Goal: Task Accomplishment & Management: Use online tool/utility

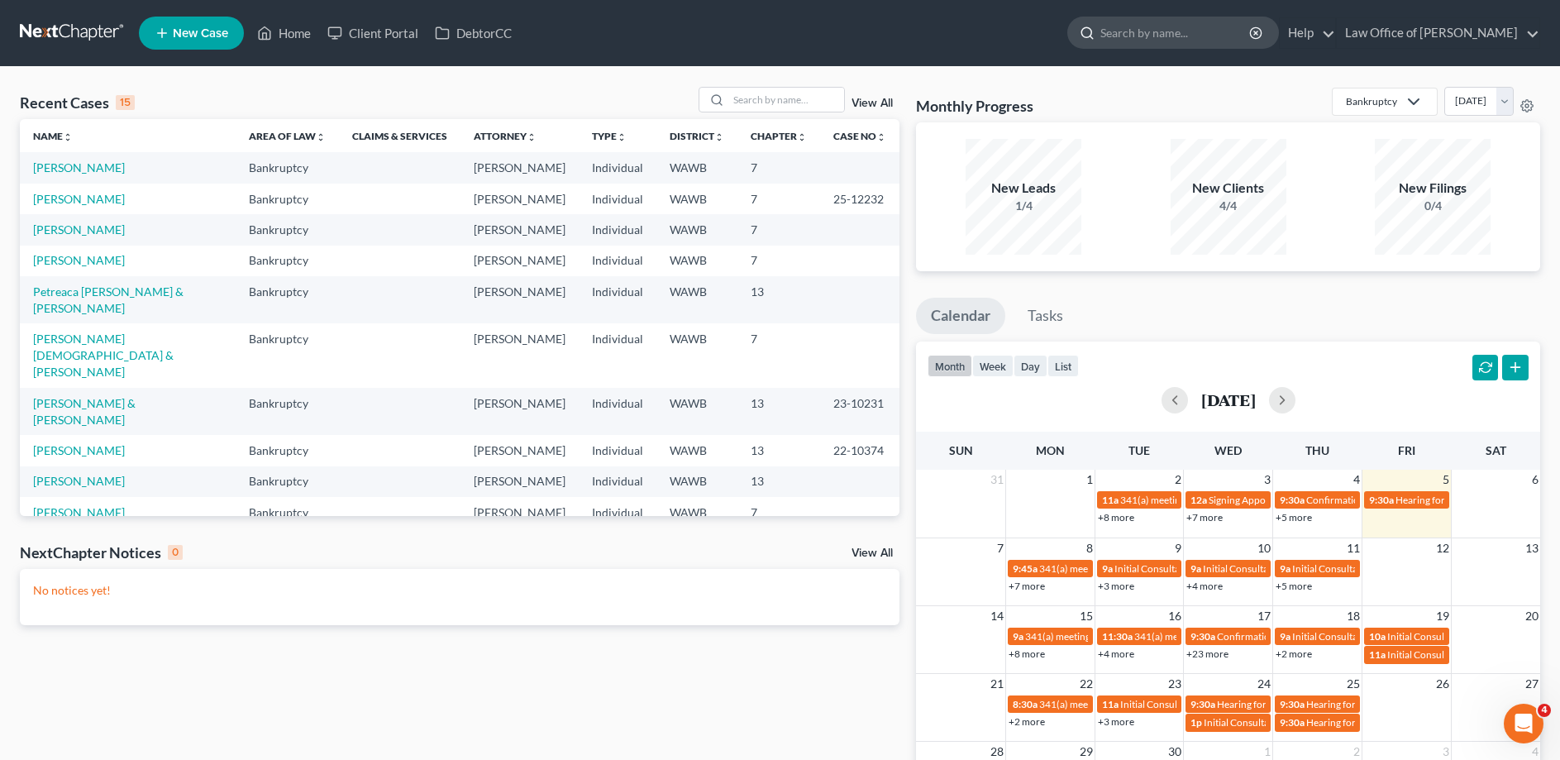
click at [1185, 35] on input "search" at bounding box center [1175, 32] width 151 height 31
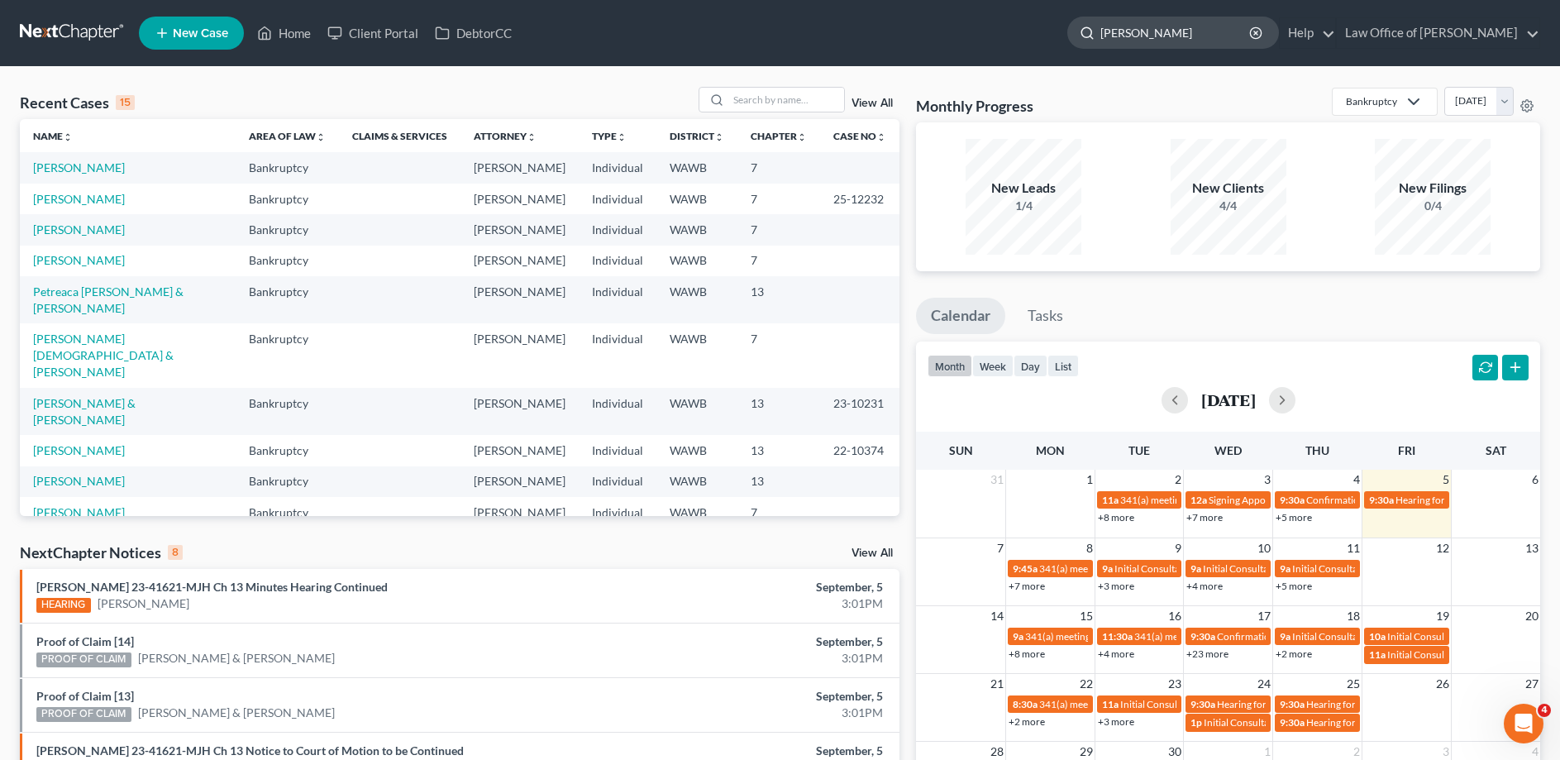
type input "[PERSON_NAME]"
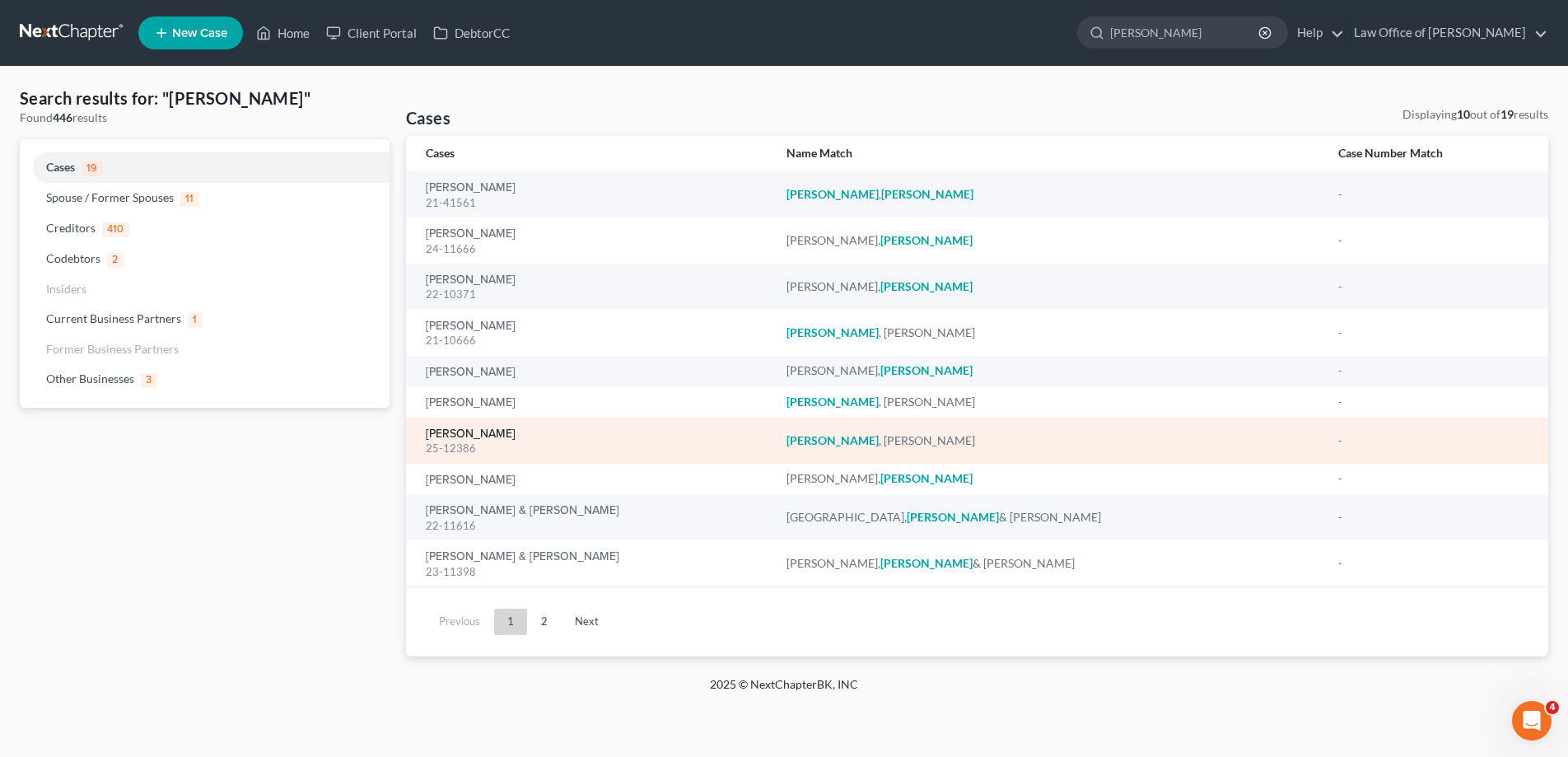
click at [488, 431] on link "[PERSON_NAME]" at bounding box center [470, 434] width 90 height 12
select select "6"
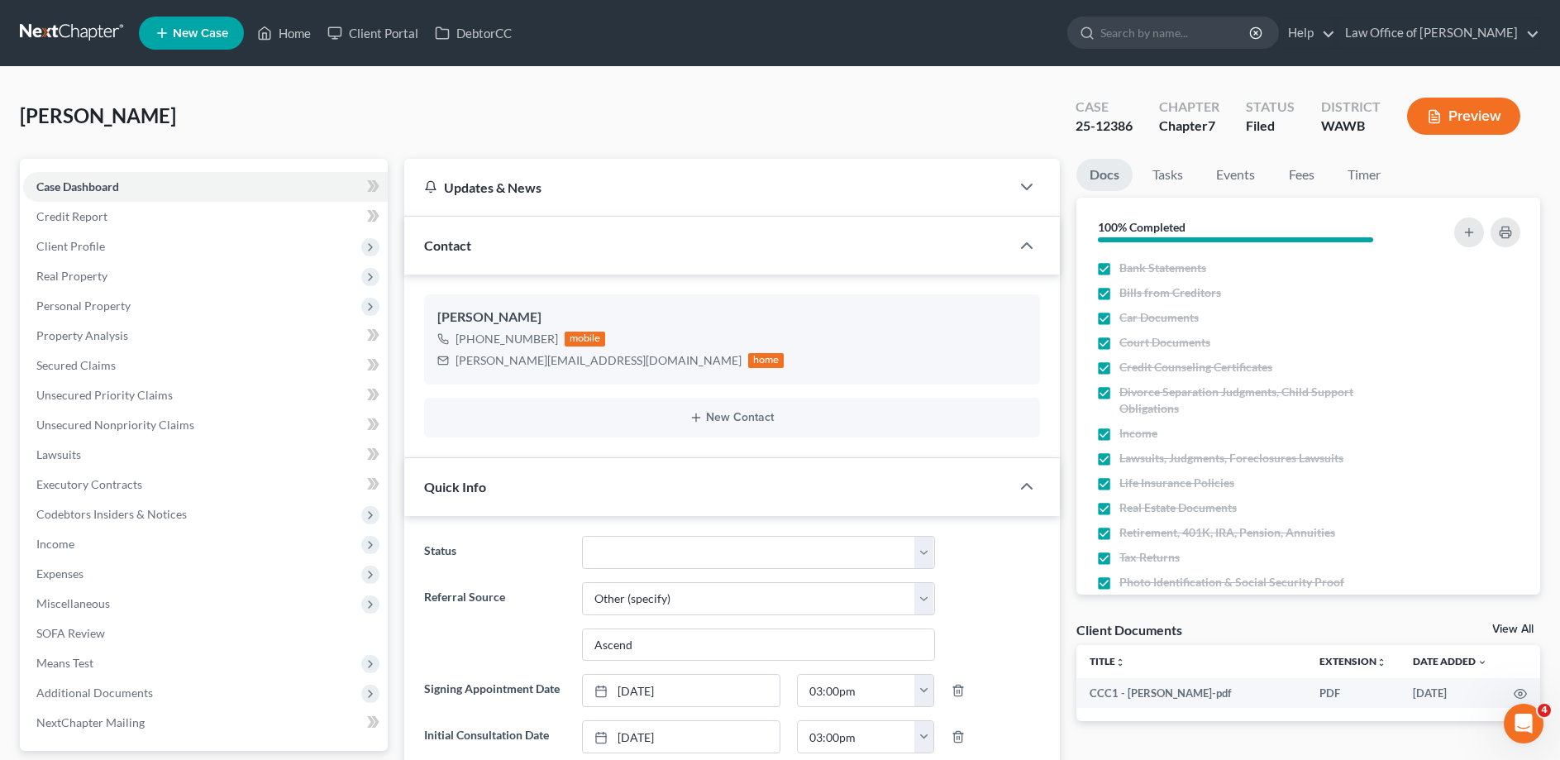
click at [1470, 116] on button "Preview" at bounding box center [1463, 116] width 113 height 37
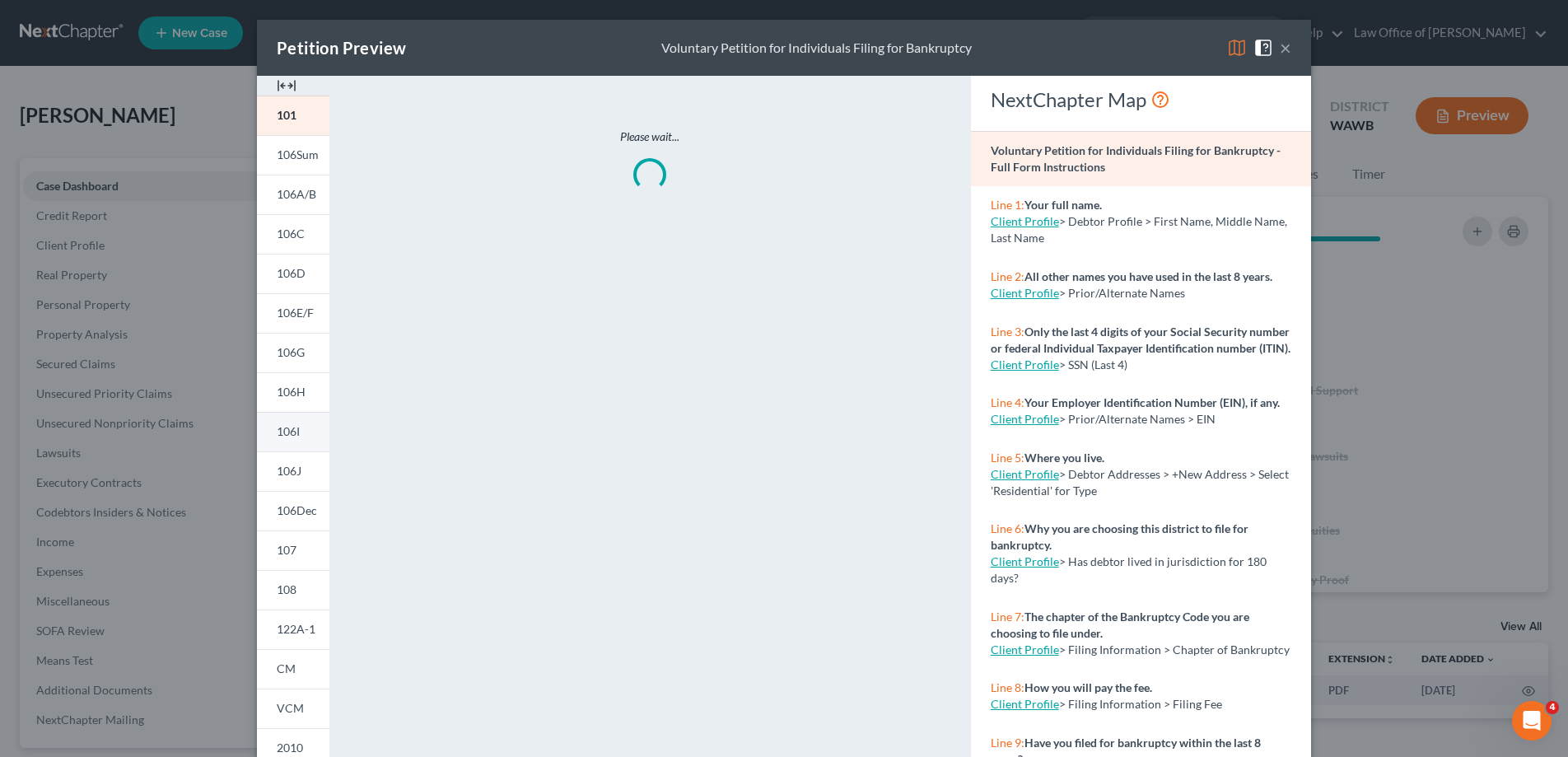
click at [282, 428] on span "106I" at bounding box center [288, 431] width 23 height 14
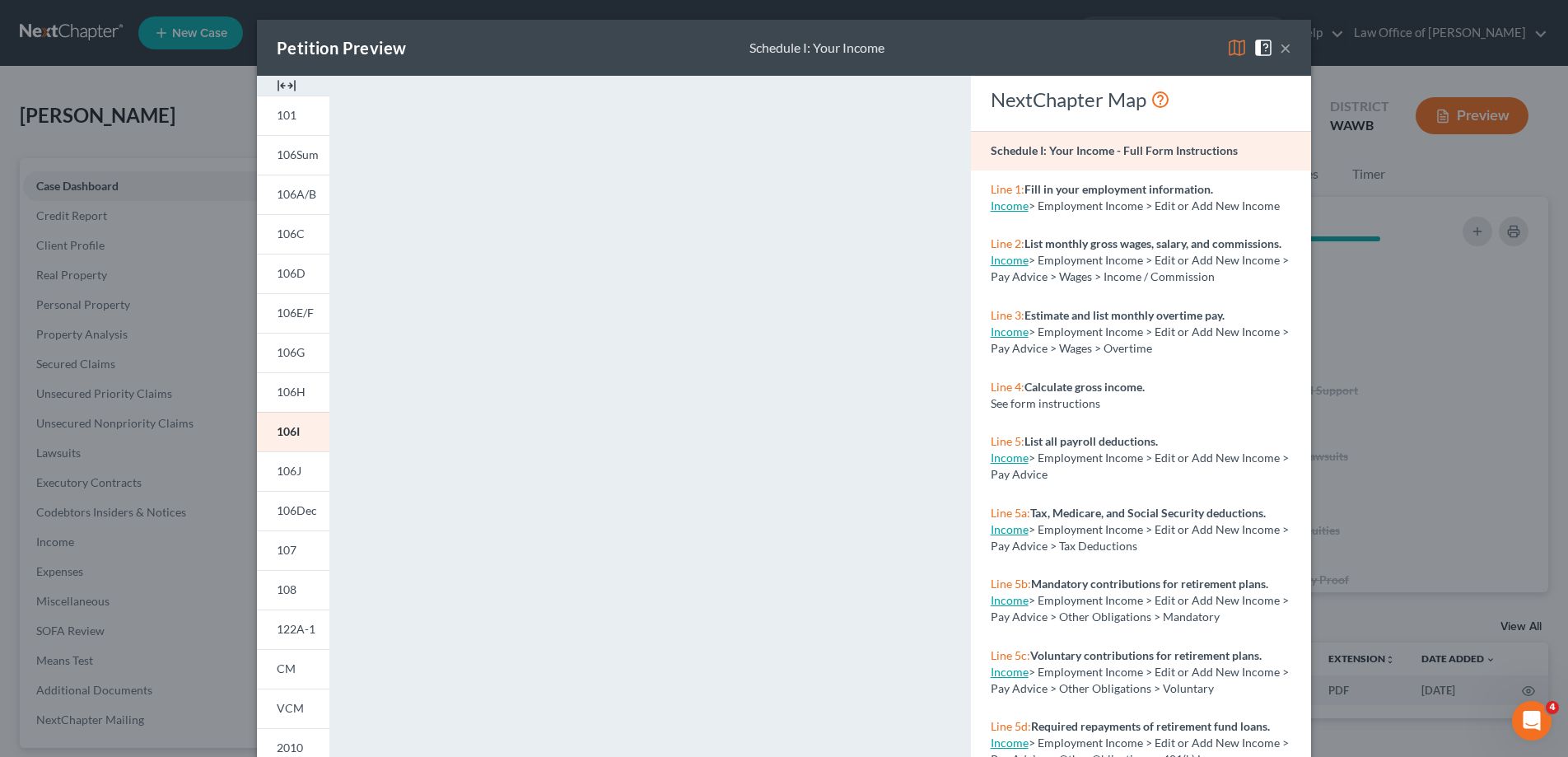
scroll to position [172, 0]
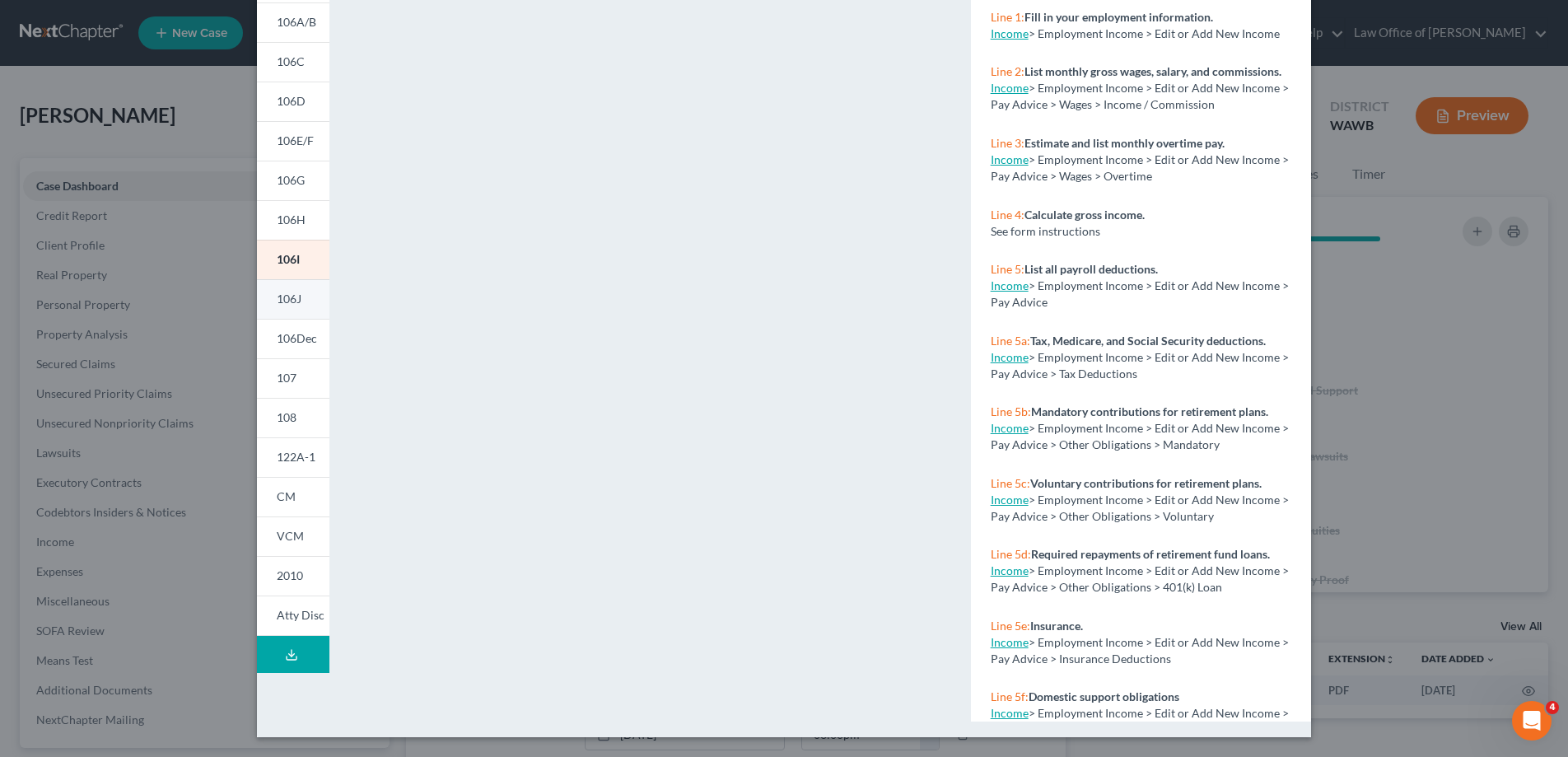
click at [294, 297] on span "106J" at bounding box center [289, 299] width 25 height 14
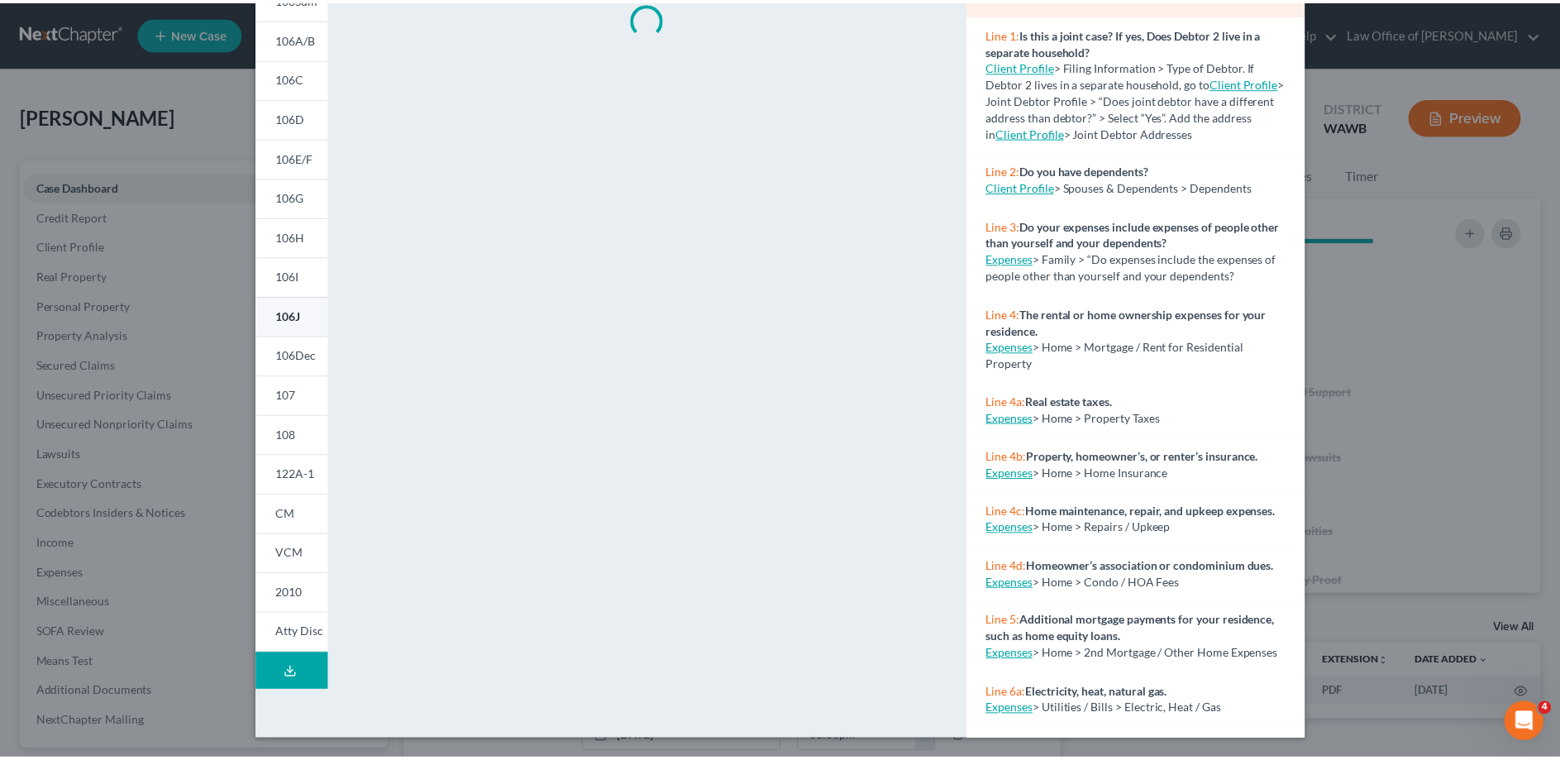
scroll to position [157, 0]
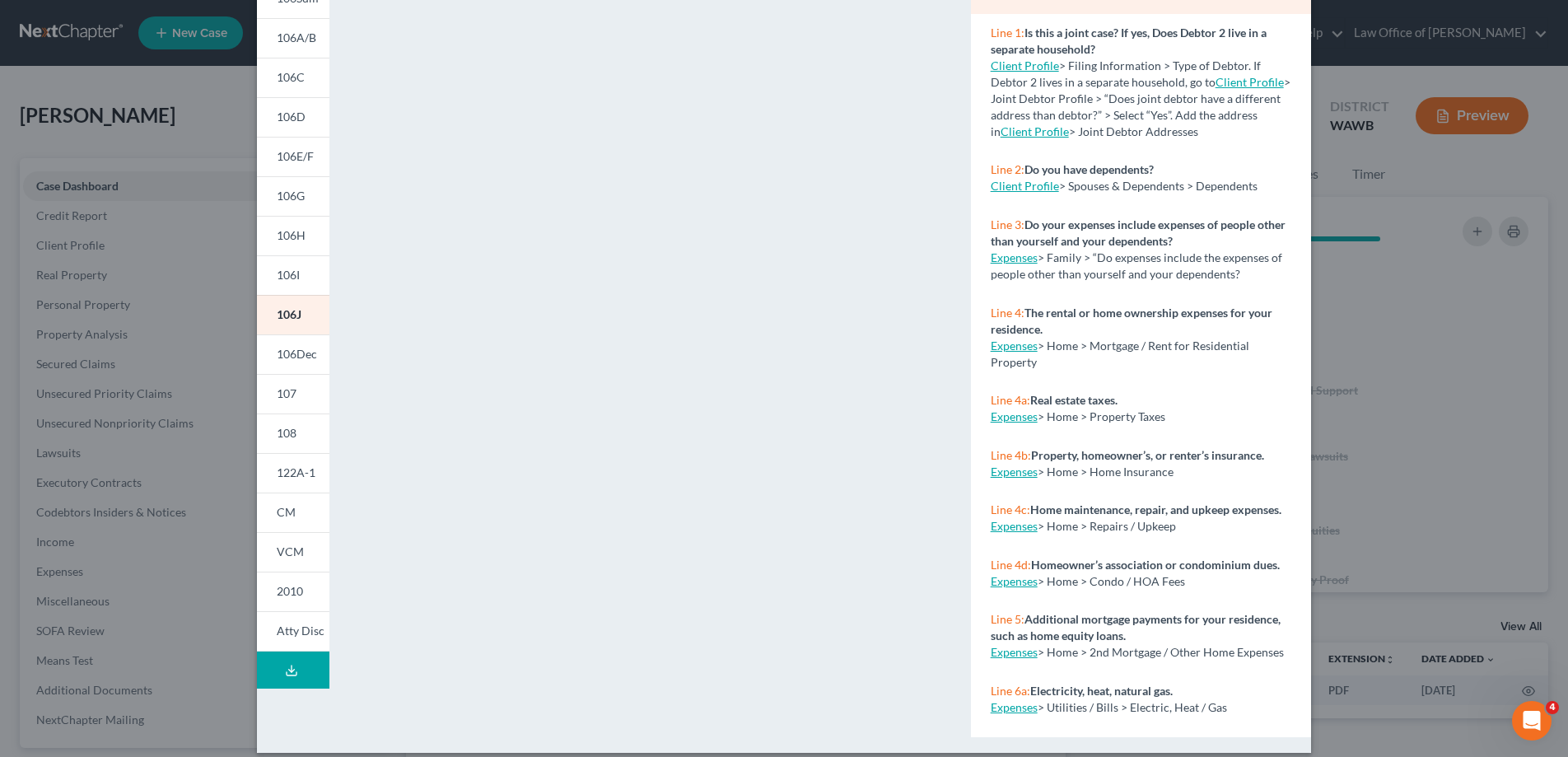
click at [150, 561] on div "Petition Preview Schedule J: Your Expenses × 101 106Sum 106A/B 106C 106D 106E/F…" at bounding box center [784, 378] width 1568 height 757
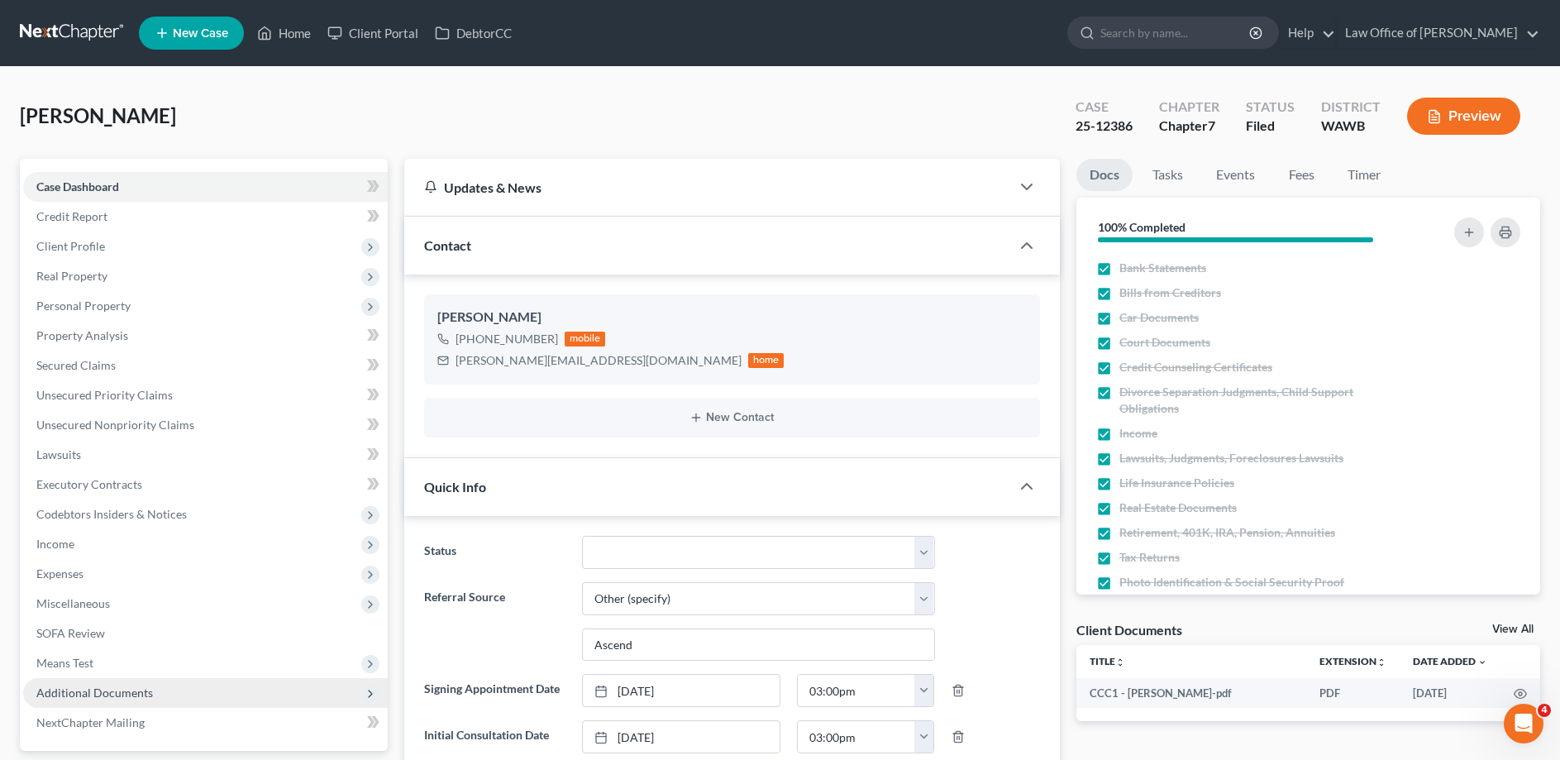
click at [136, 685] on span "Additional Documents" at bounding box center [94, 692] width 117 height 14
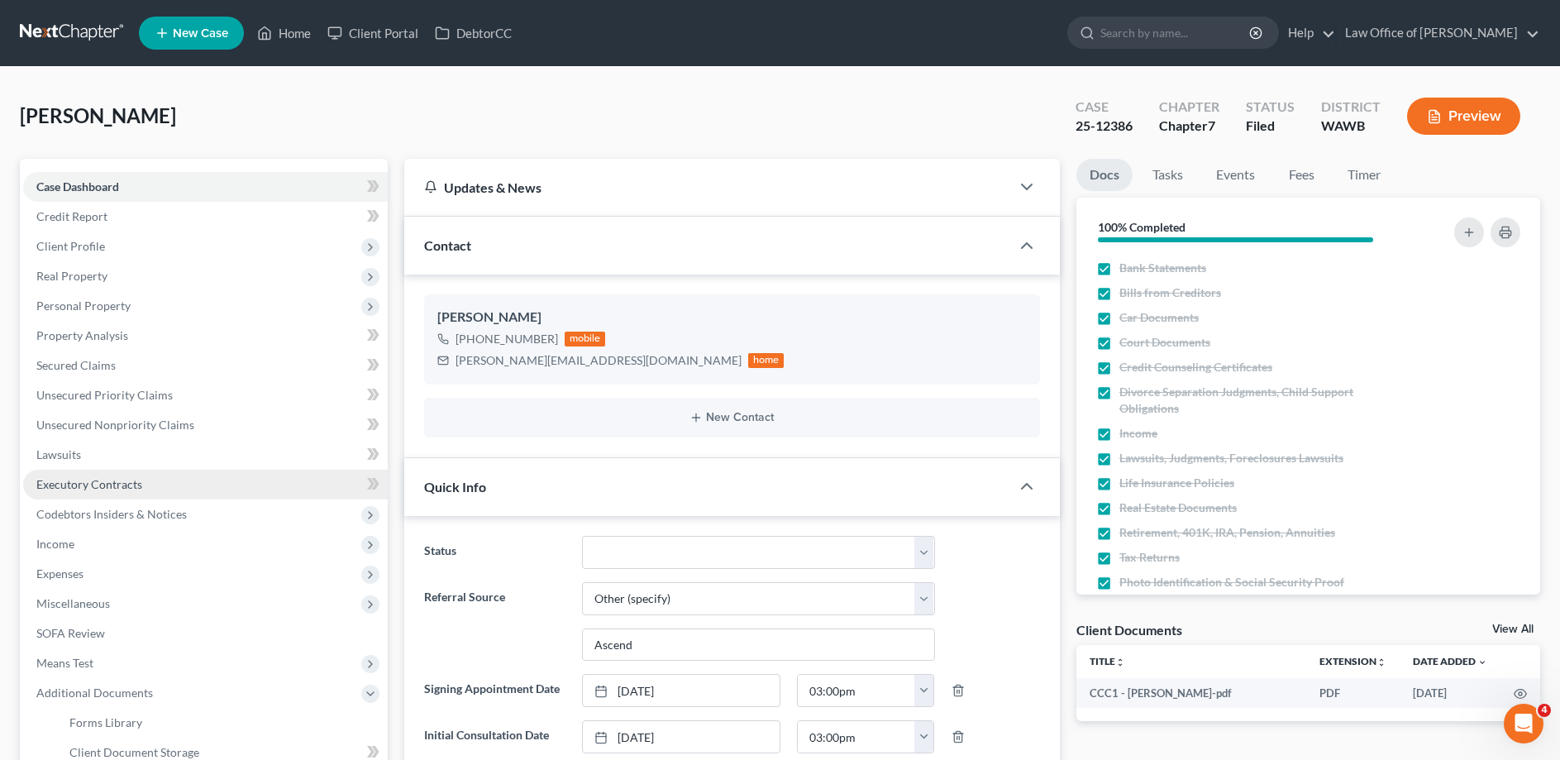
scroll to position [253, 0]
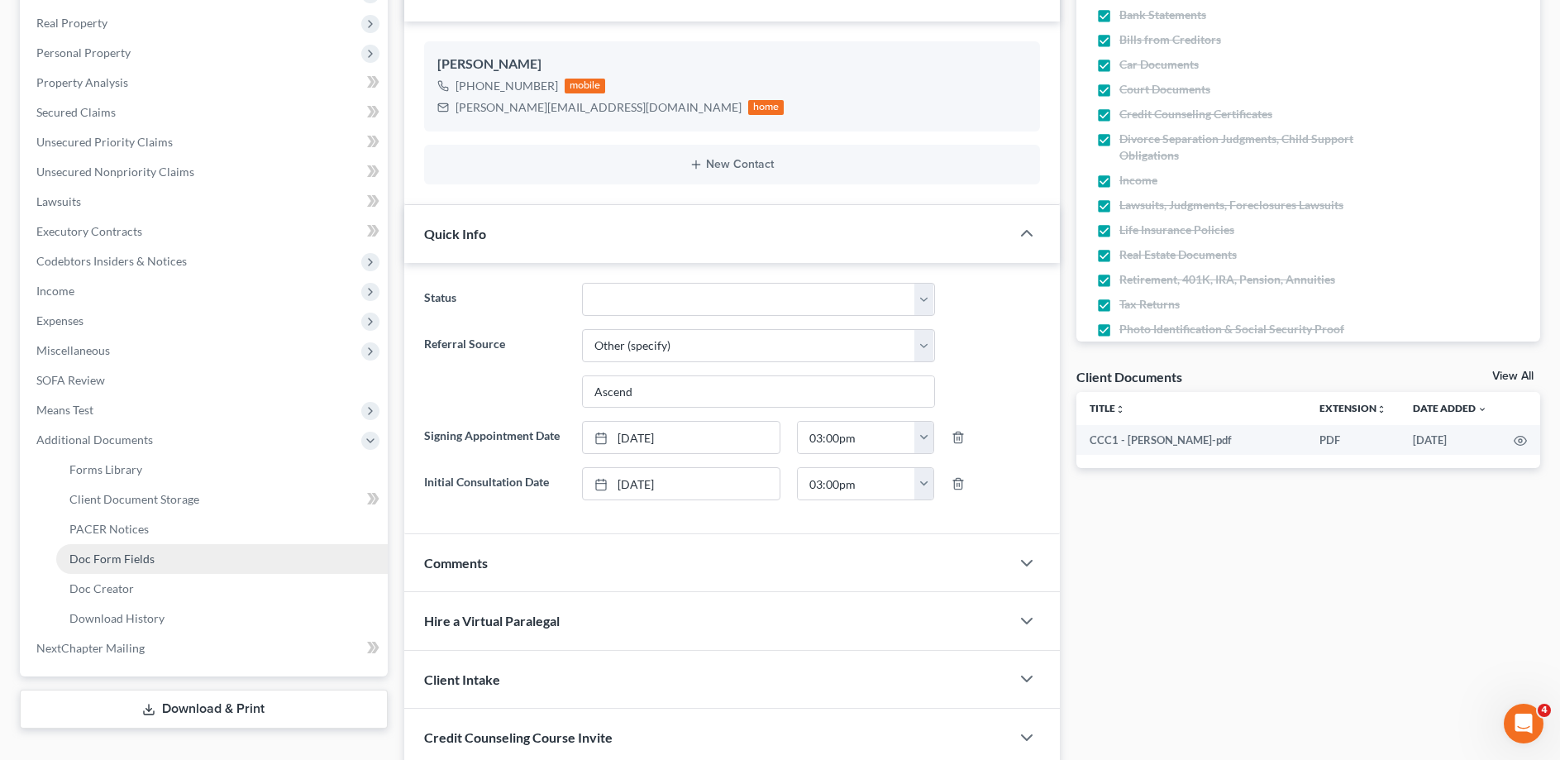
click at [114, 559] on span "Doc Form Fields" at bounding box center [111, 558] width 85 height 14
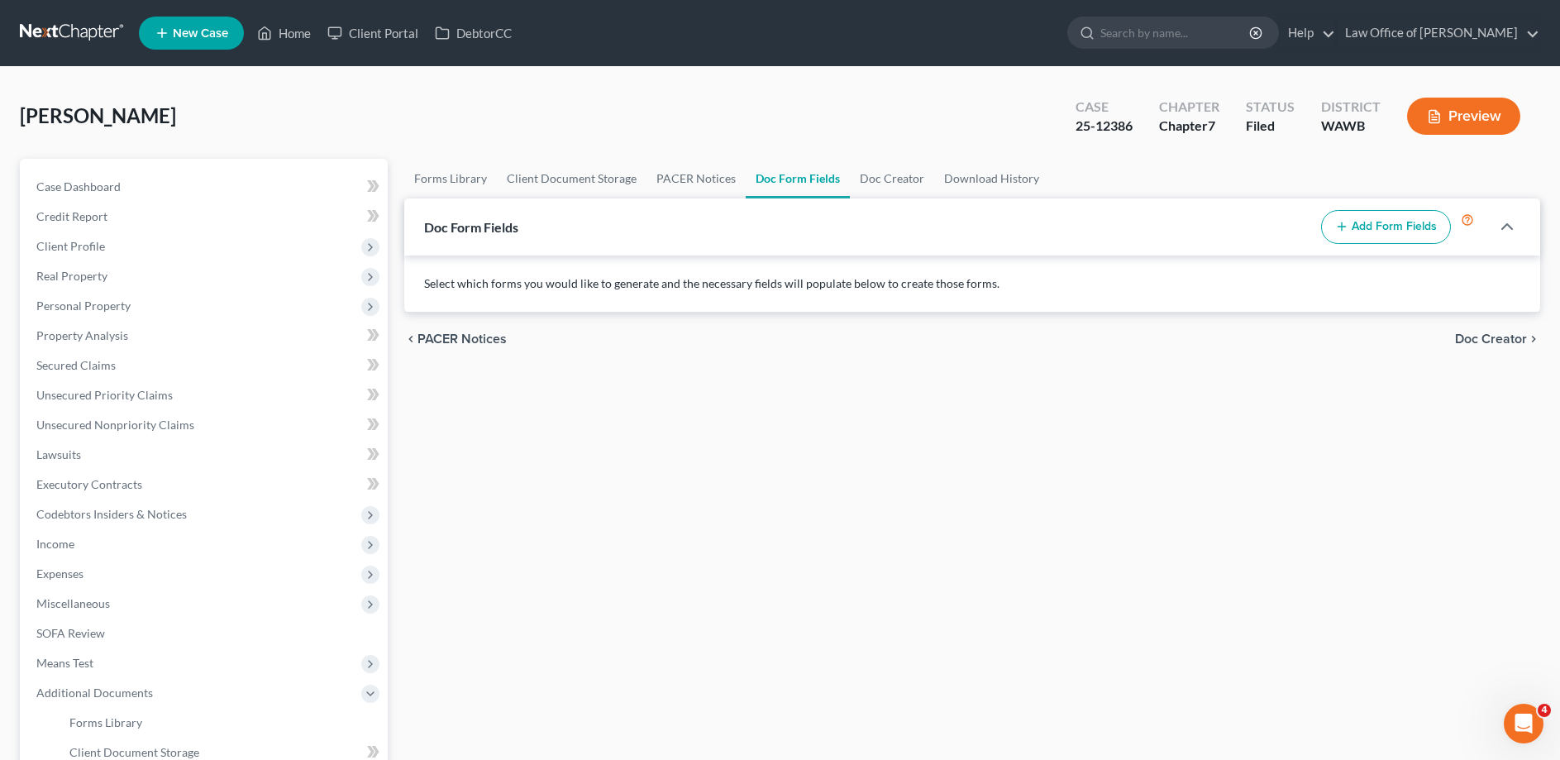
click at [1381, 239] on button "Add Form Fields" at bounding box center [1386, 227] width 130 height 35
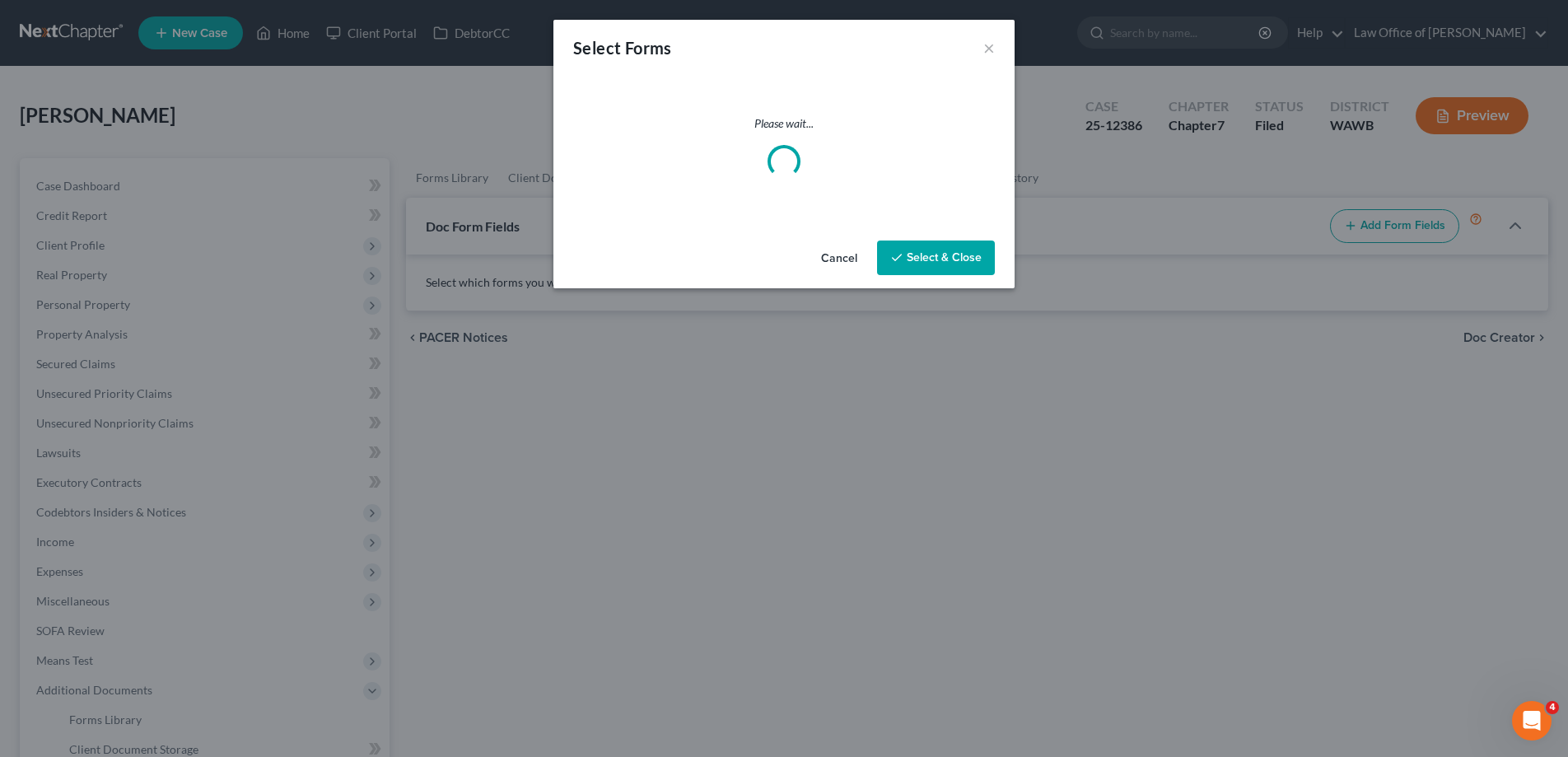
select select
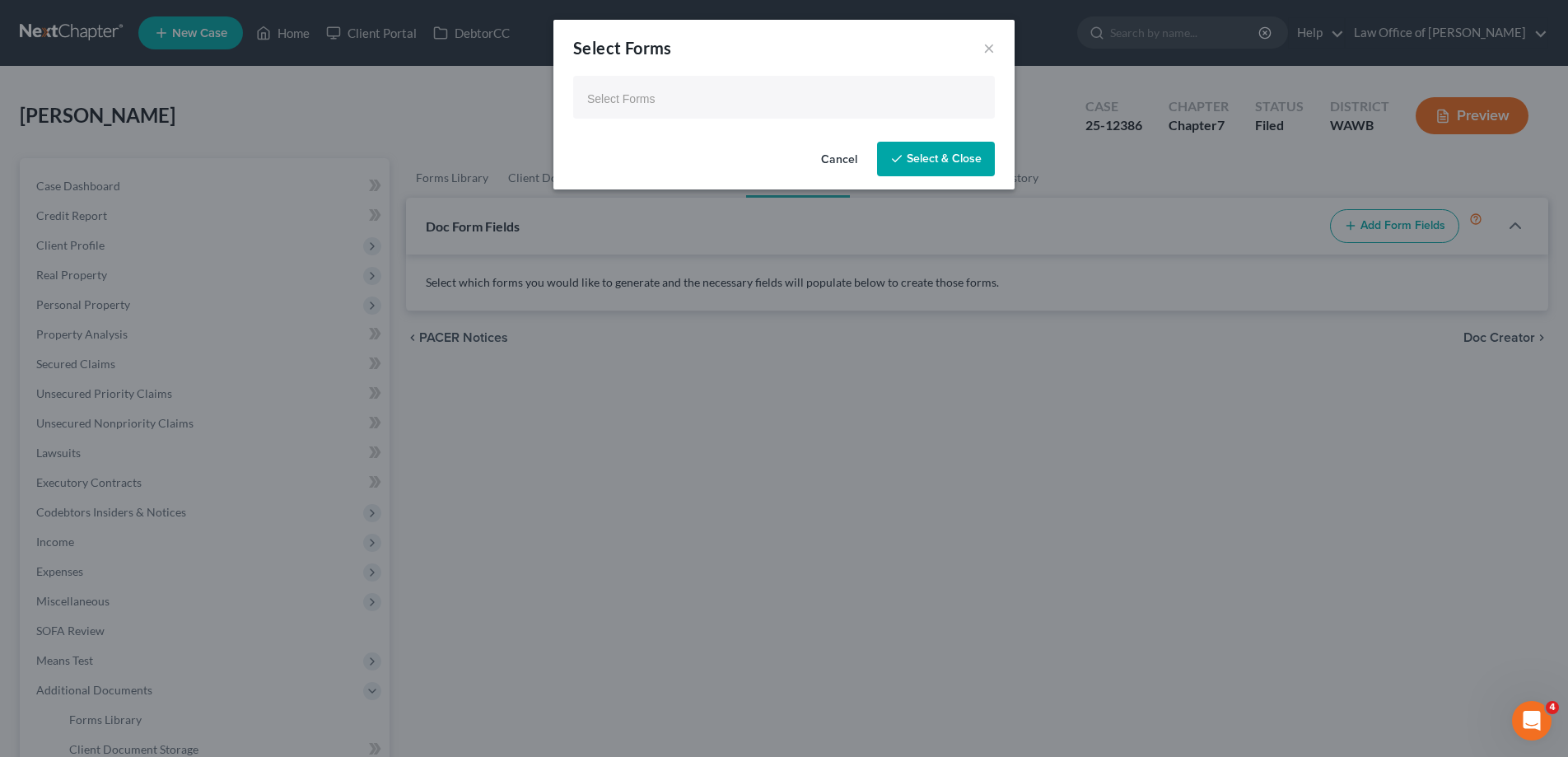
click at [660, 116] on ul "Select Forms" at bounding box center [783, 97] width 421 height 43
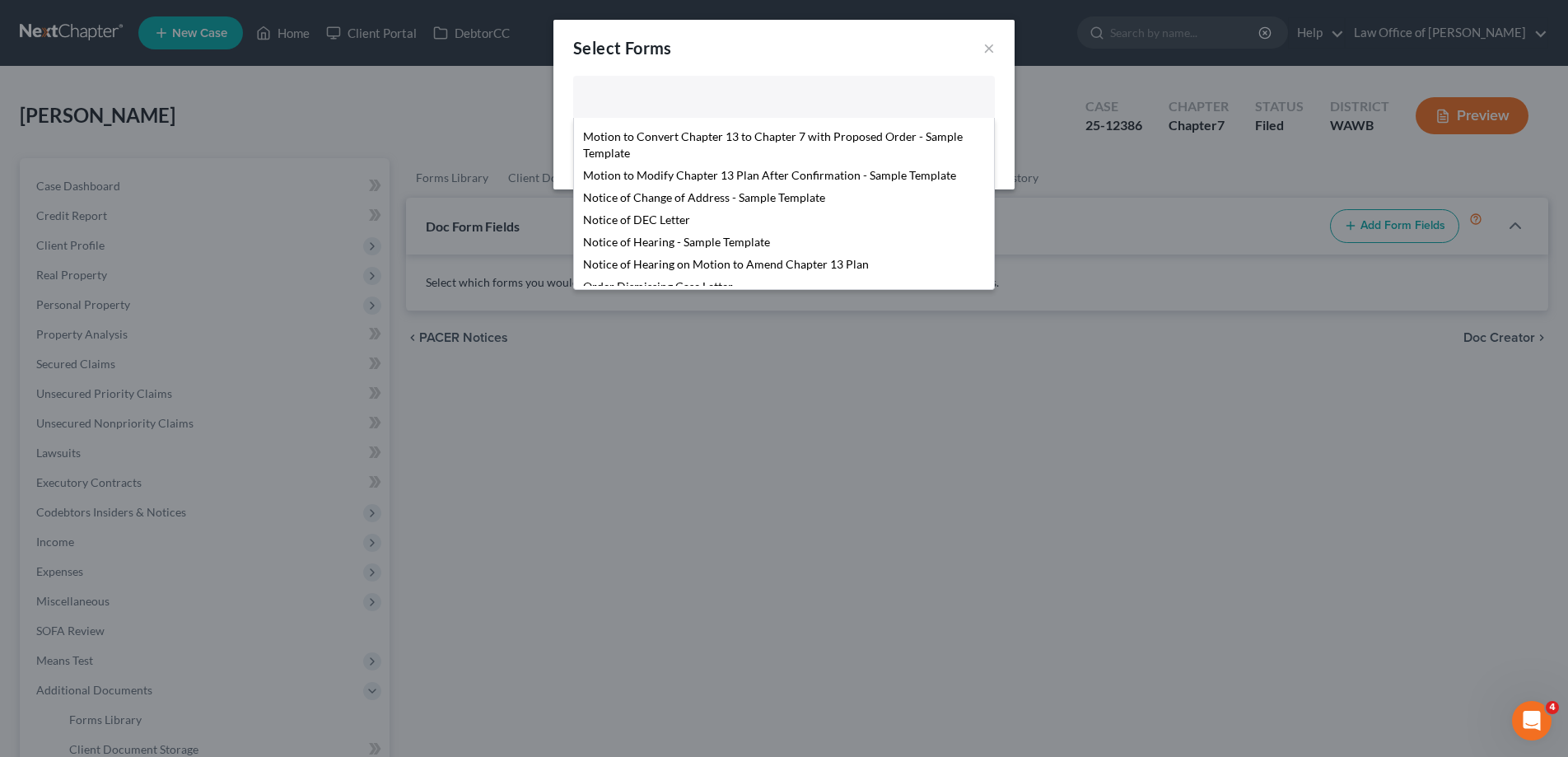
scroll to position [563, 0]
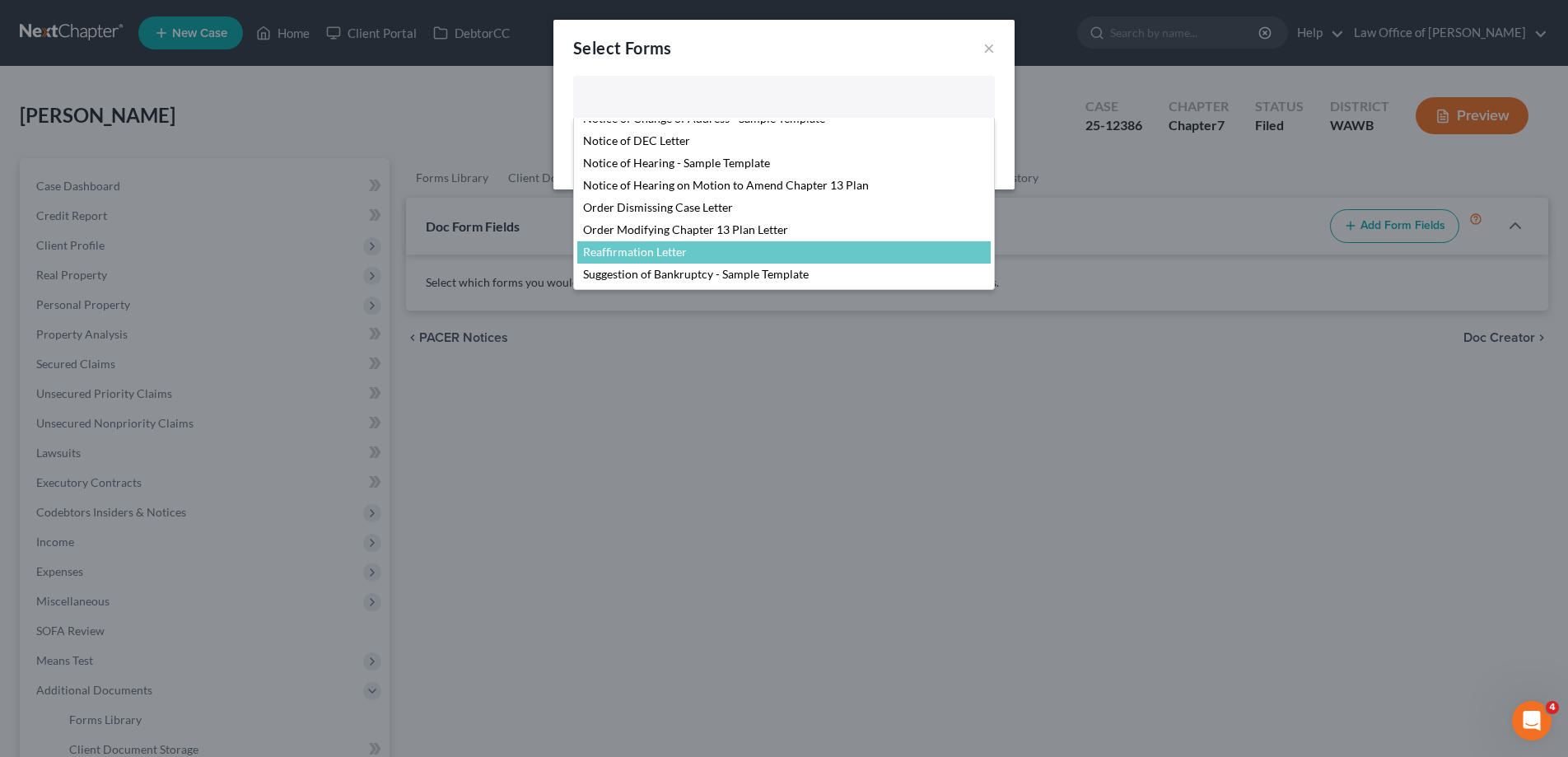
select select "104794"
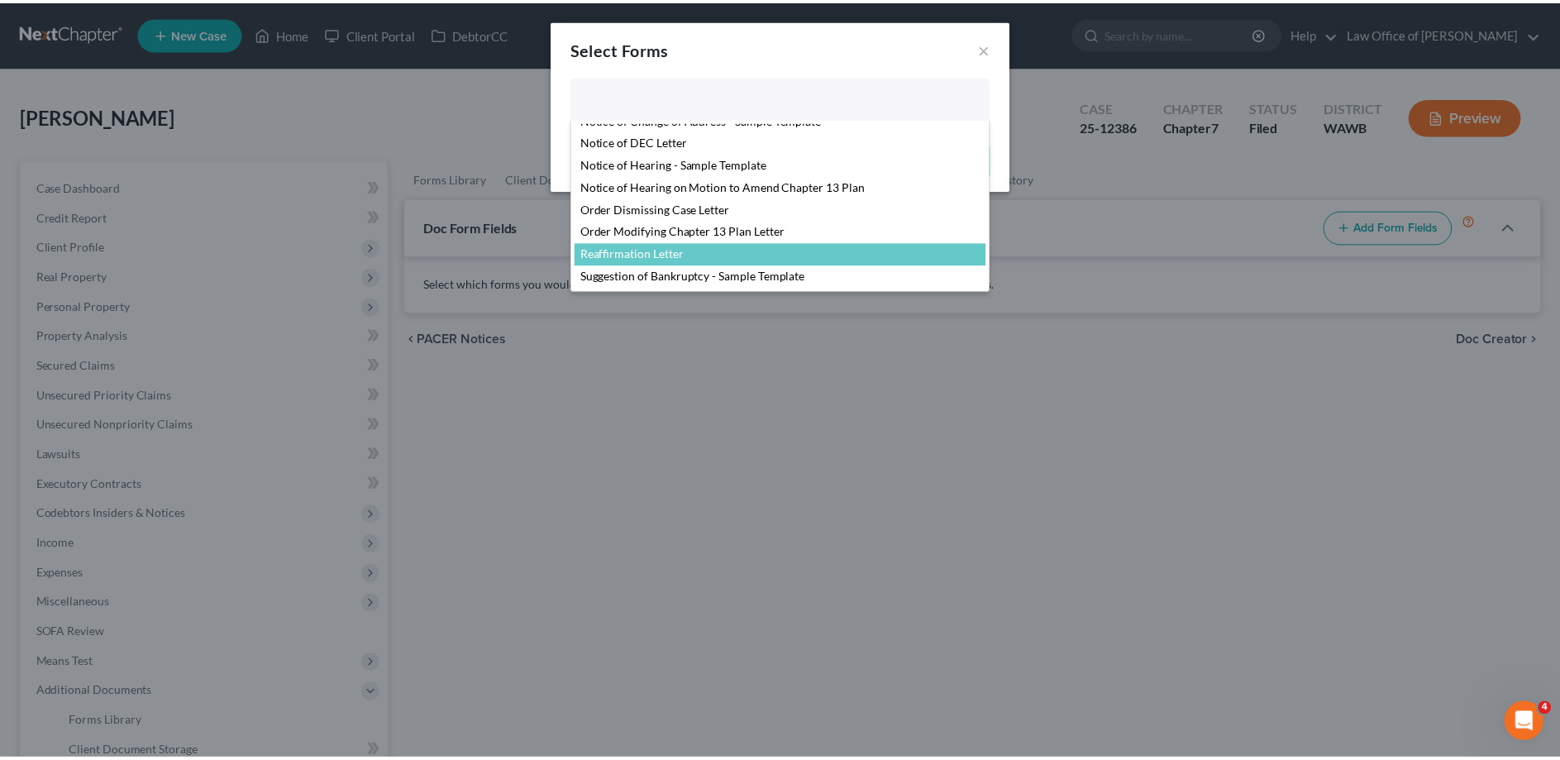
scroll to position [521, 0]
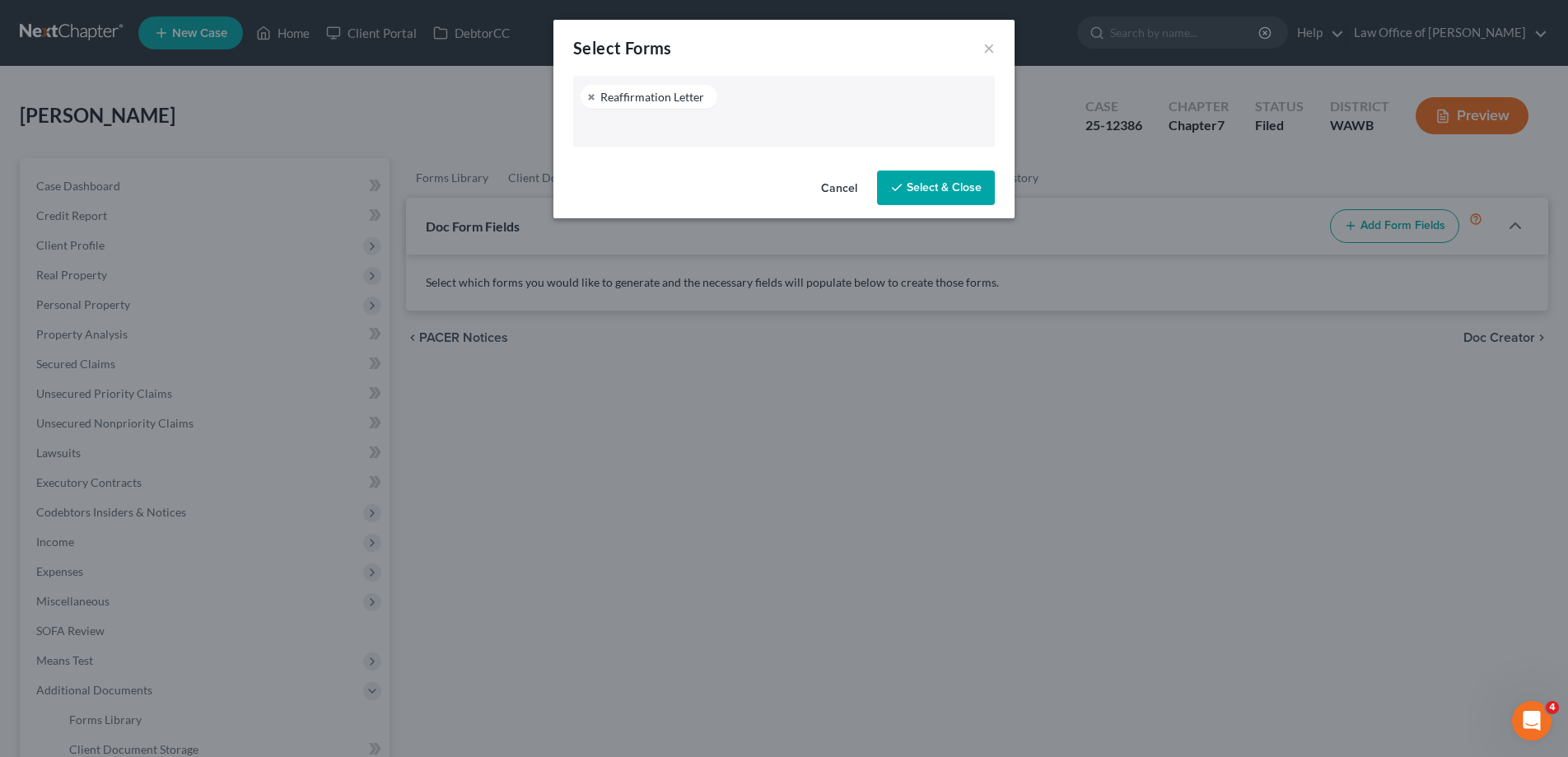
click at [969, 187] on button "Select & Close" at bounding box center [935, 187] width 118 height 35
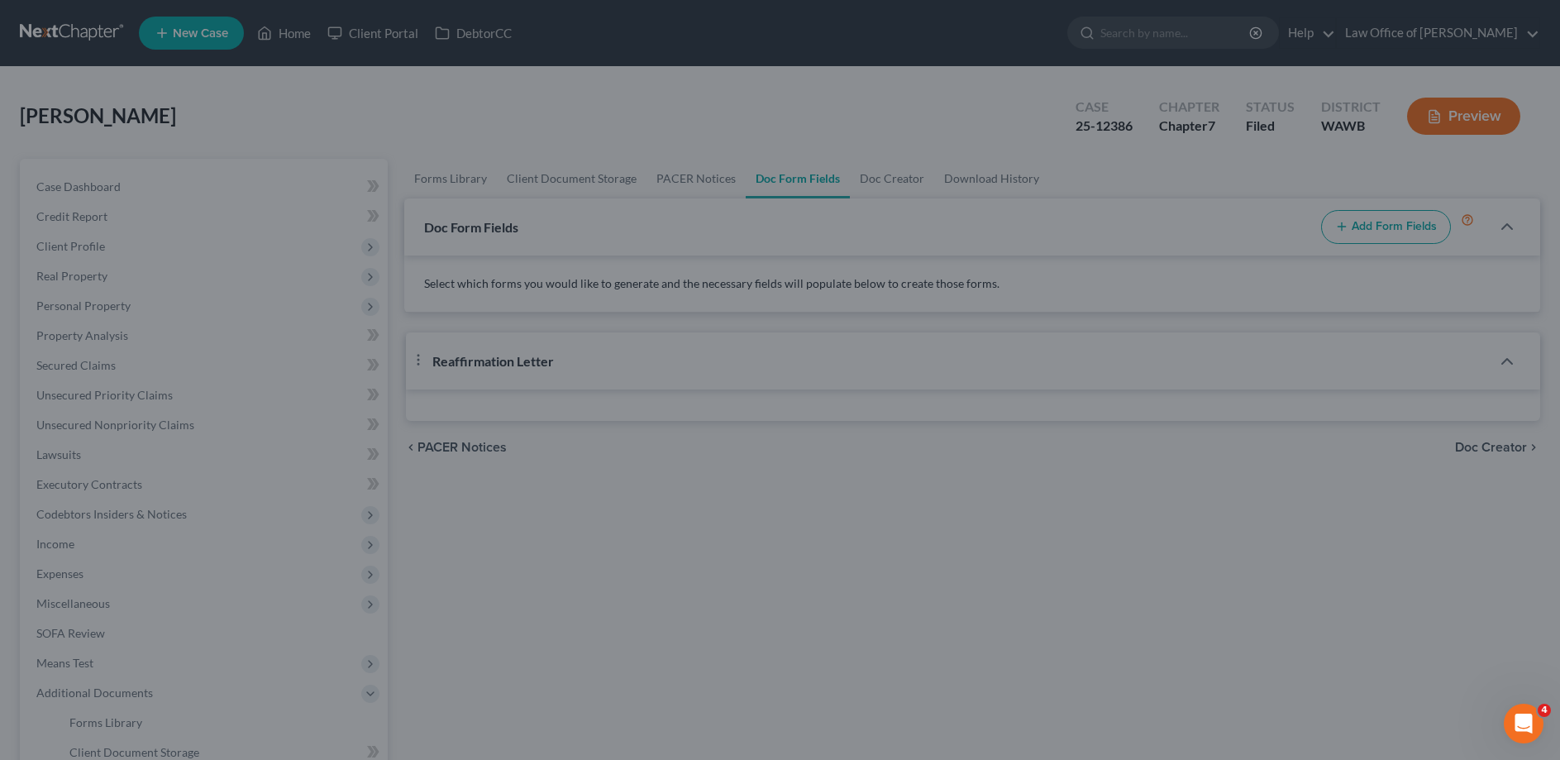
select select "0"
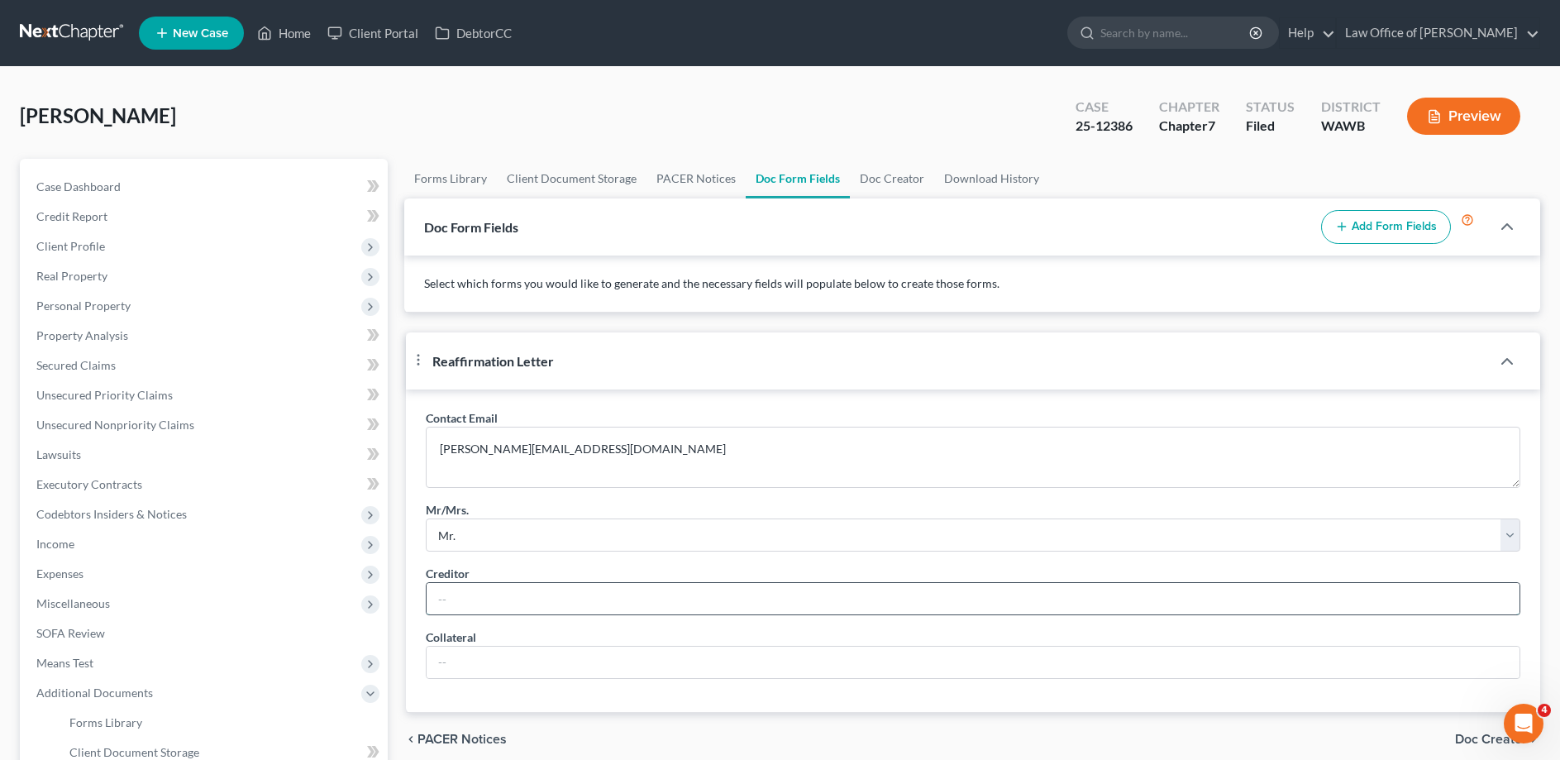
click at [453, 614] on input "text" at bounding box center [973, 598] width 1093 height 31
type input "2015 Soul Renewal"
drag, startPoint x: 548, startPoint y: 656, endPoint x: 389, endPoint y: 646, distance: 159.8
click at [427, 614] on input "2015 Soul Renewal" at bounding box center [973, 598] width 1093 height 31
click at [446, 678] on input "text" at bounding box center [973, 661] width 1093 height 31
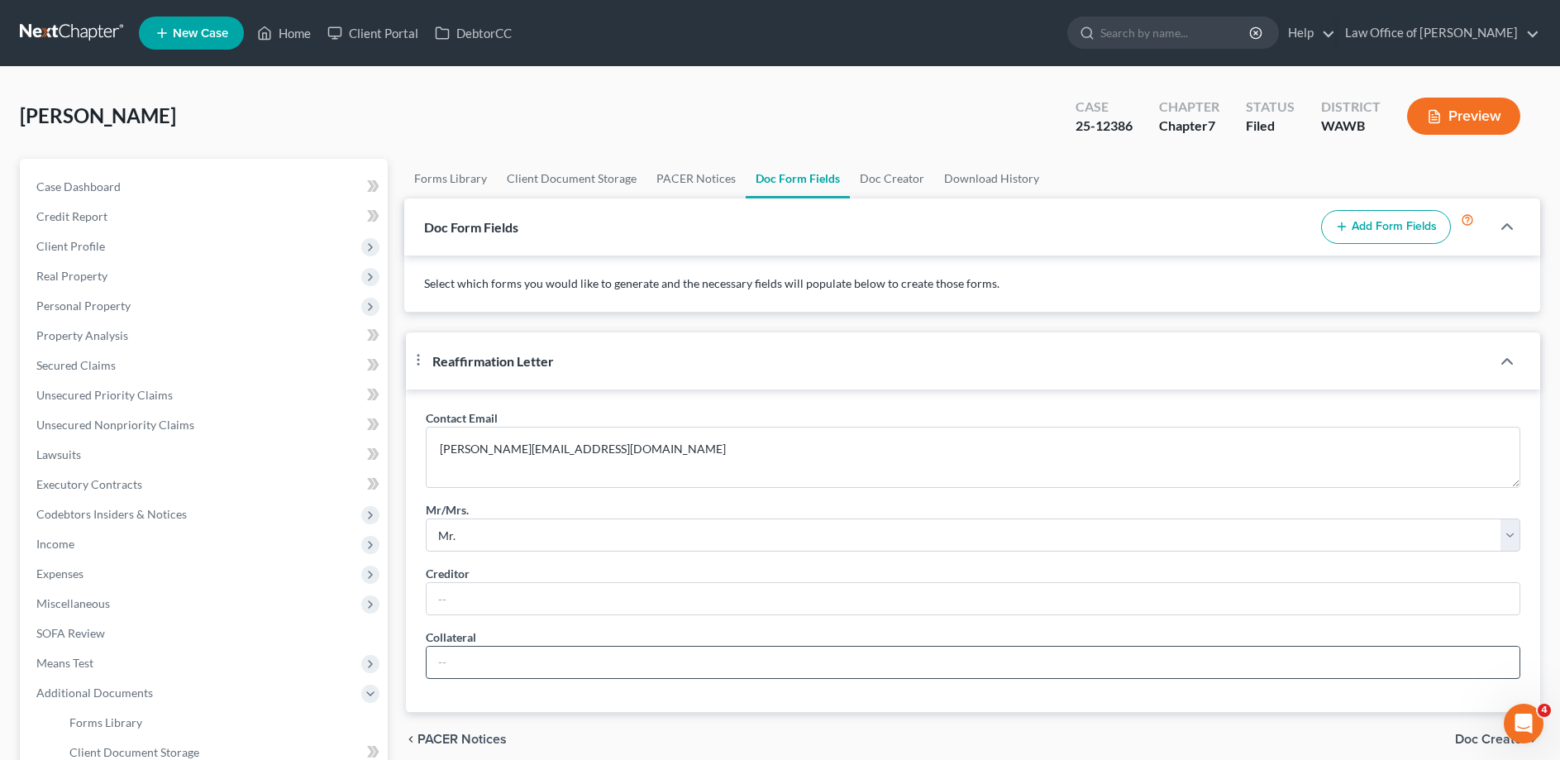
paste input "2015 Soul Renewal"
type input "2015 Soul Renewal"
click at [464, 614] on input "text" at bounding box center [973, 598] width 1093 height 31
click at [468, 614] on input "OneMain Financial Group LLC" at bounding box center [973, 598] width 1093 height 31
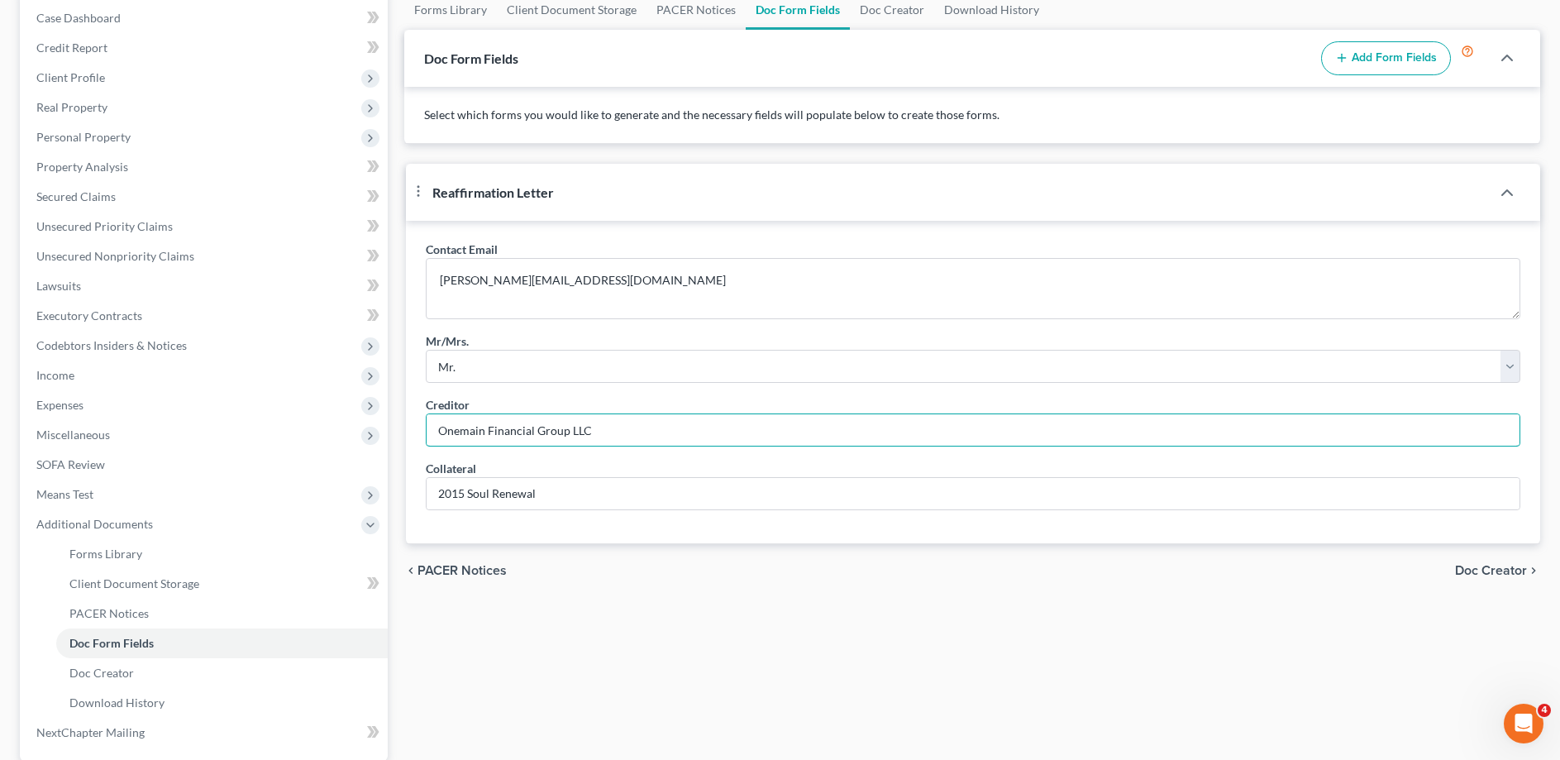
type input "Onemain Financial Group LLC"
click at [1487, 577] on span "Doc Creator" at bounding box center [1491, 570] width 72 height 13
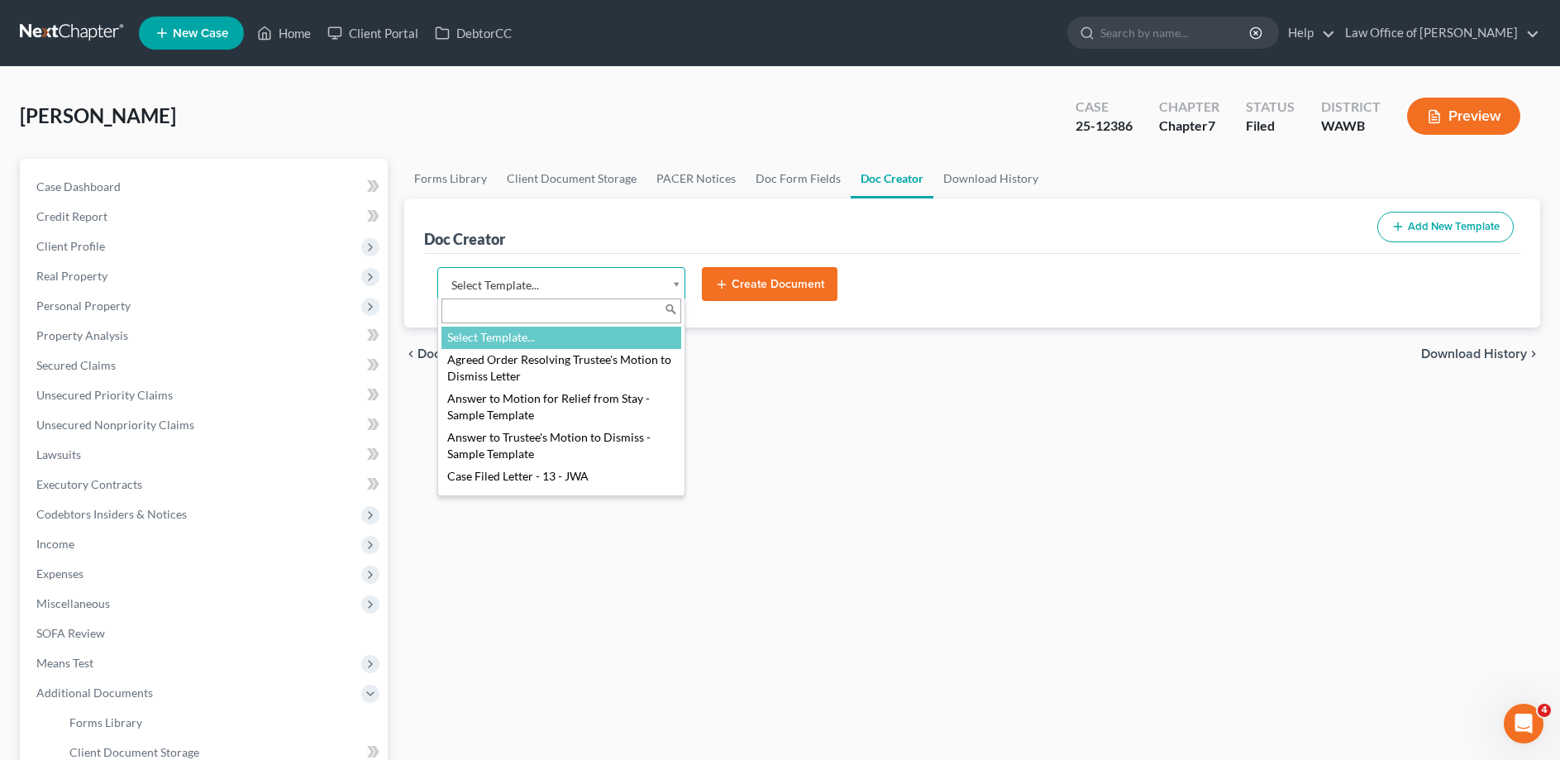
click at [537, 292] on body "Home New Case Client Portal DebtorCC Law Office of [PERSON_NAME] [EMAIL_ADDRESS…" at bounding box center [780, 522] width 1560 height 1044
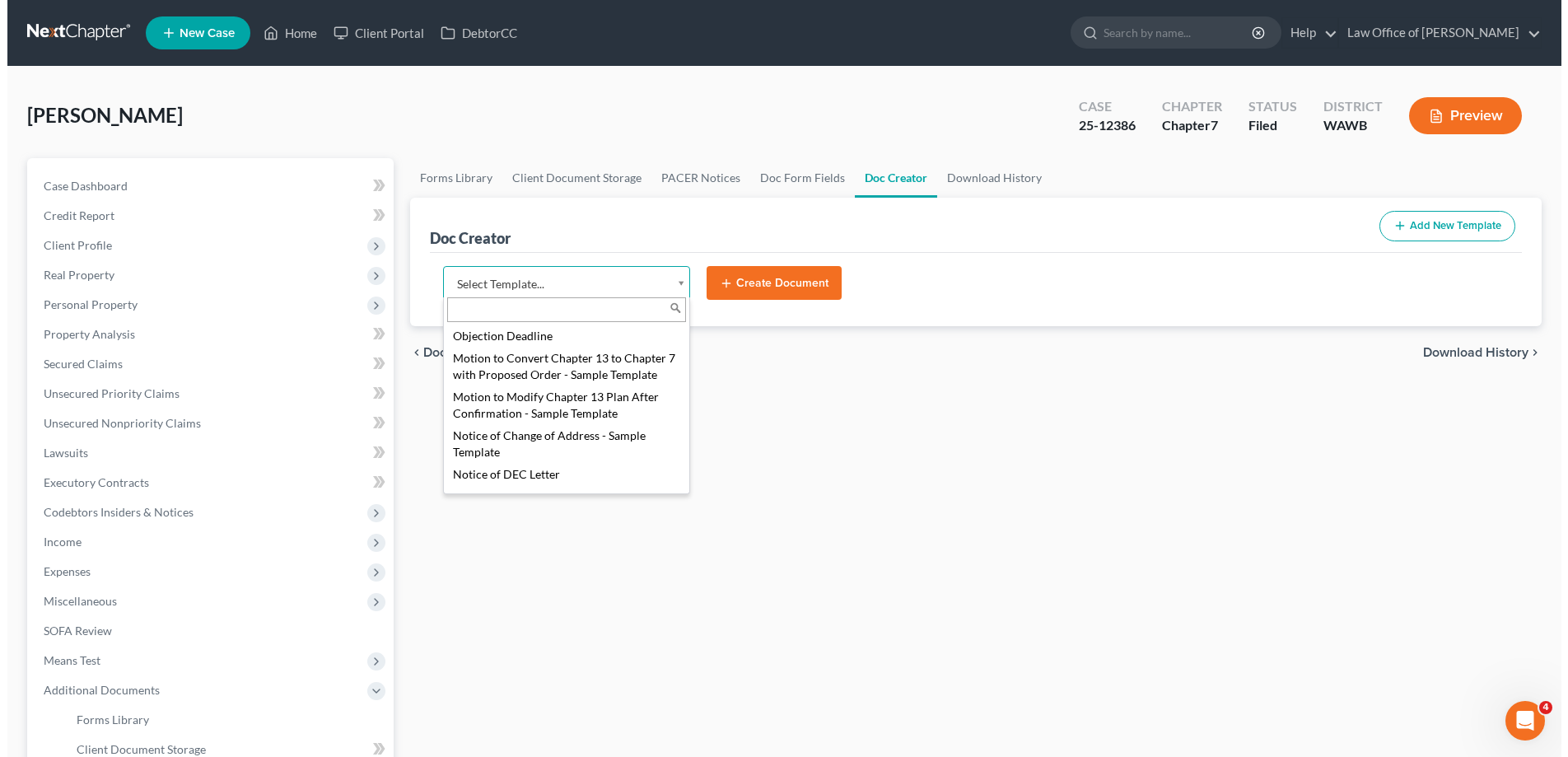
scroll to position [756, 0]
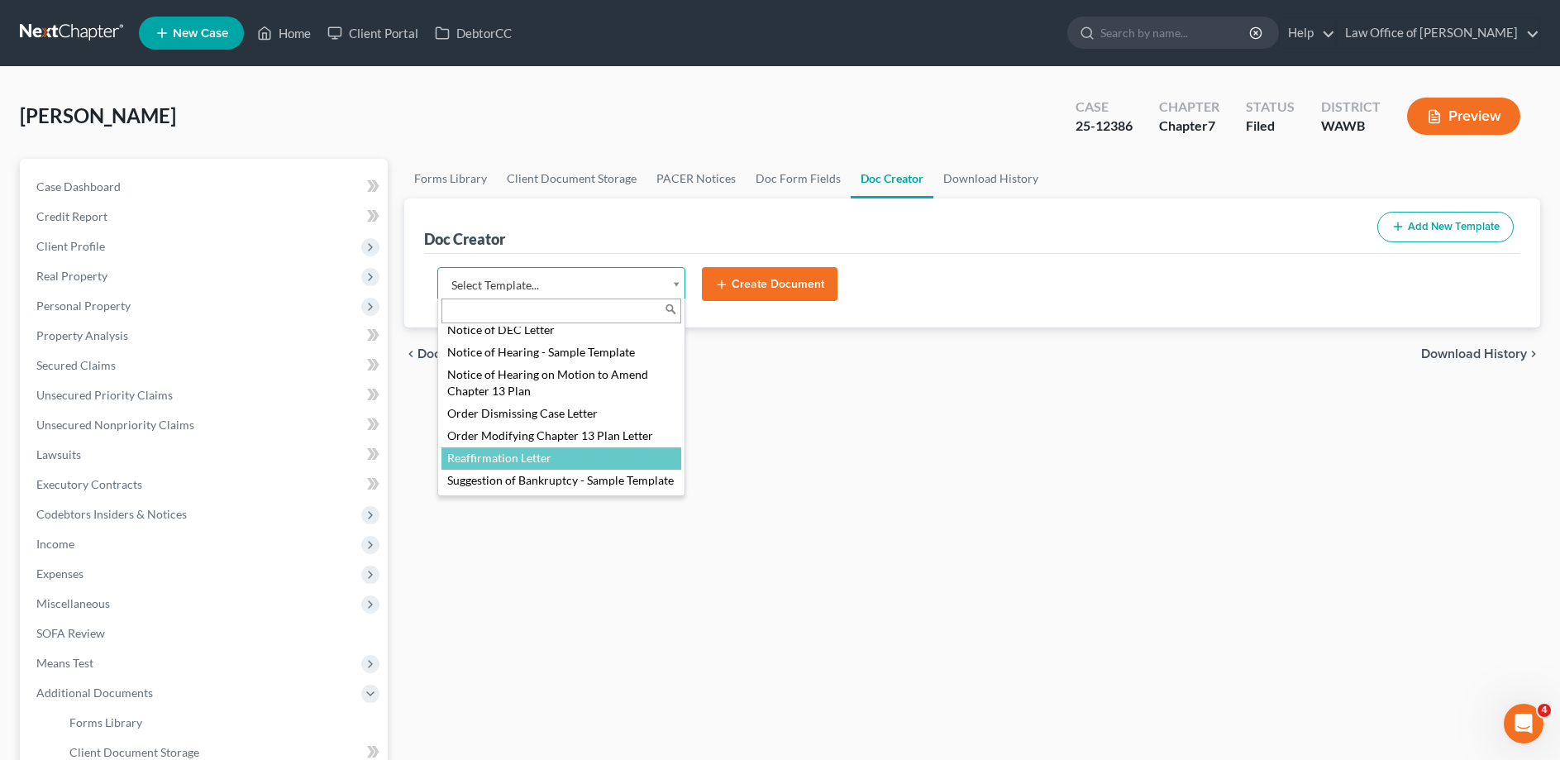
select select "104794"
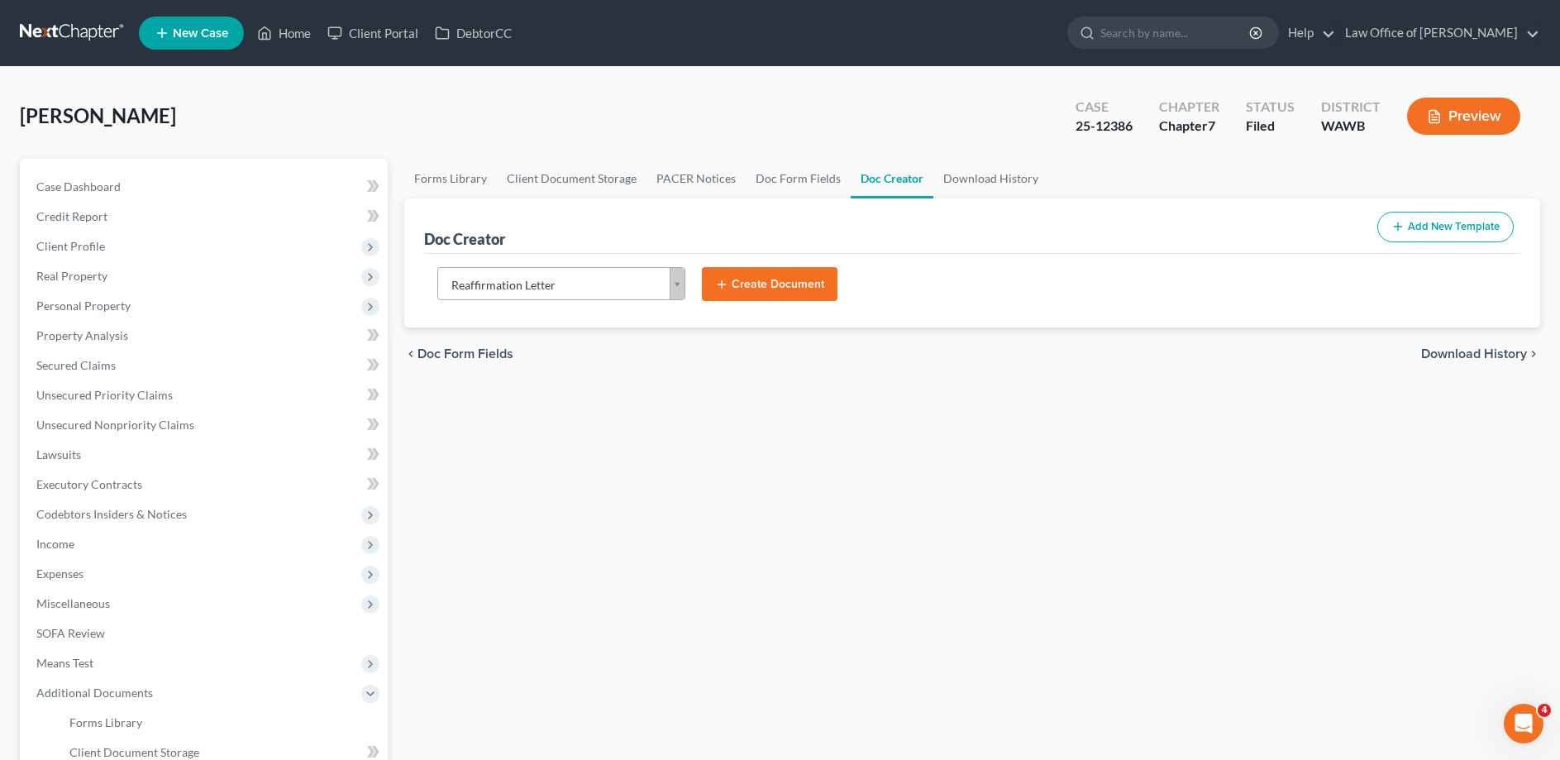
click at [764, 277] on button "Create Document" at bounding box center [770, 284] width 136 height 35
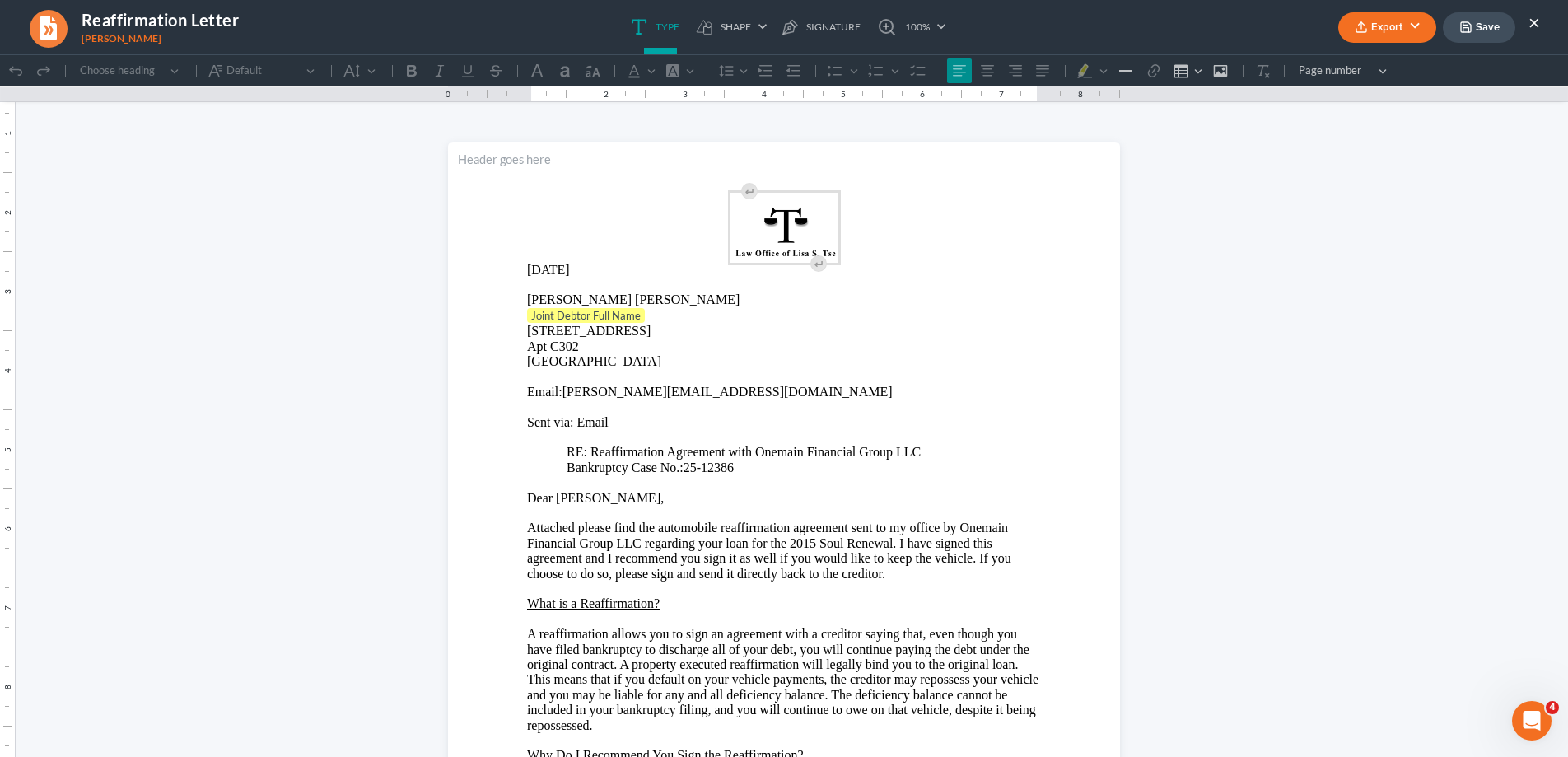
scroll to position [0, 0]
click at [644, 316] on p "Joint Debtor Full Name" at bounding box center [784, 316] width 514 height 17
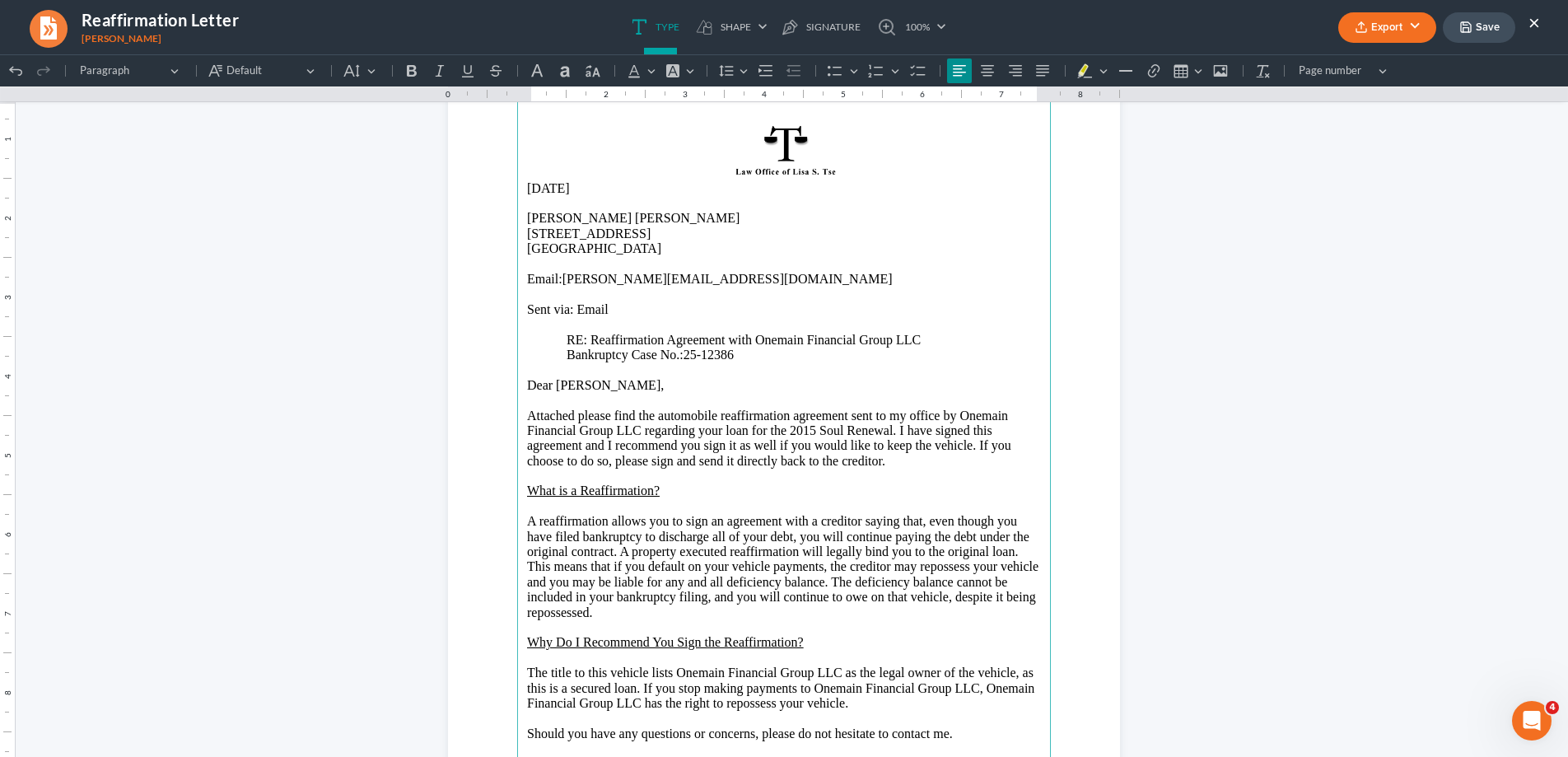
scroll to position [141, 0]
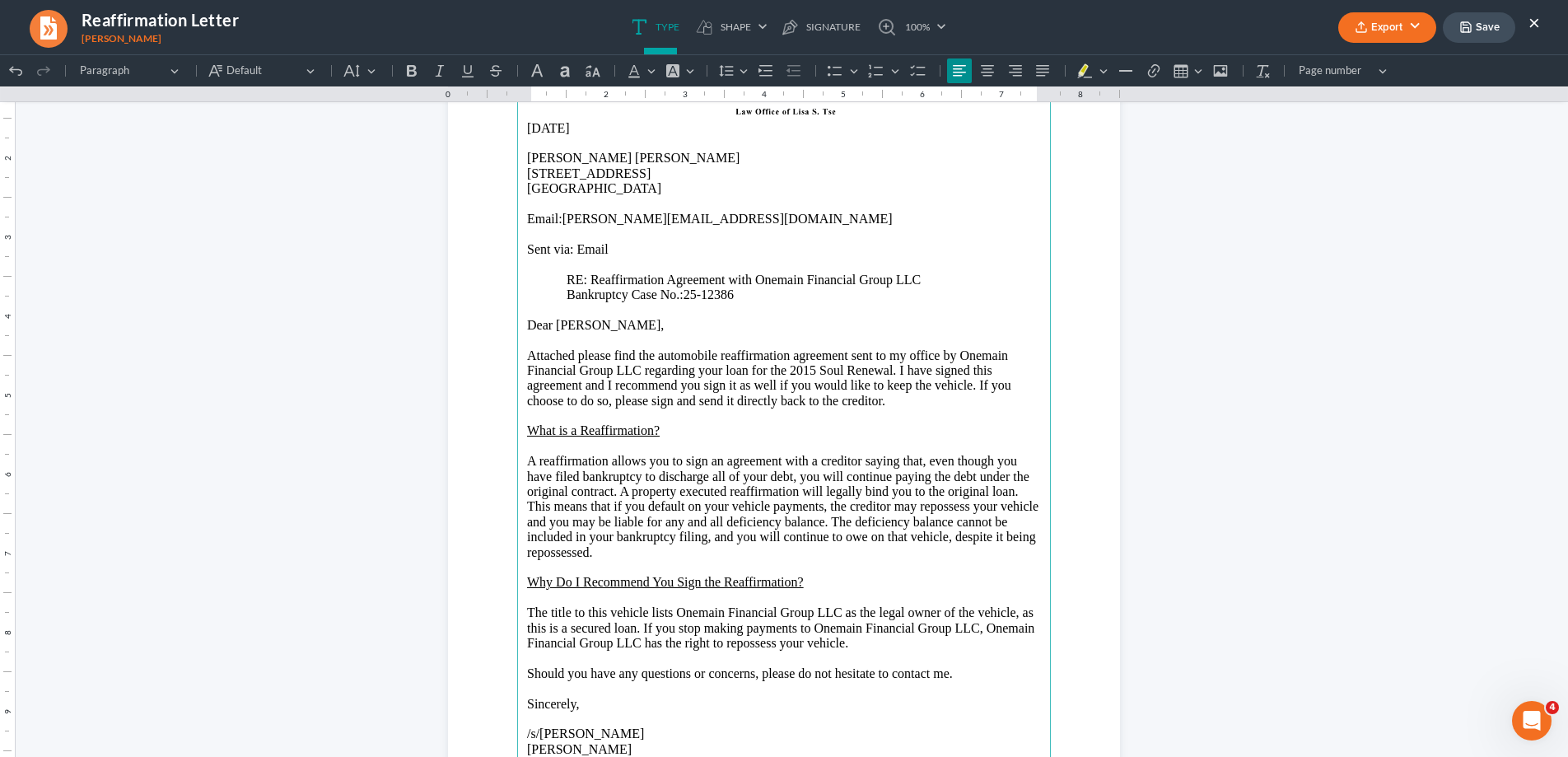
click at [1375, 21] on button "Export" at bounding box center [1387, 27] width 98 height 31
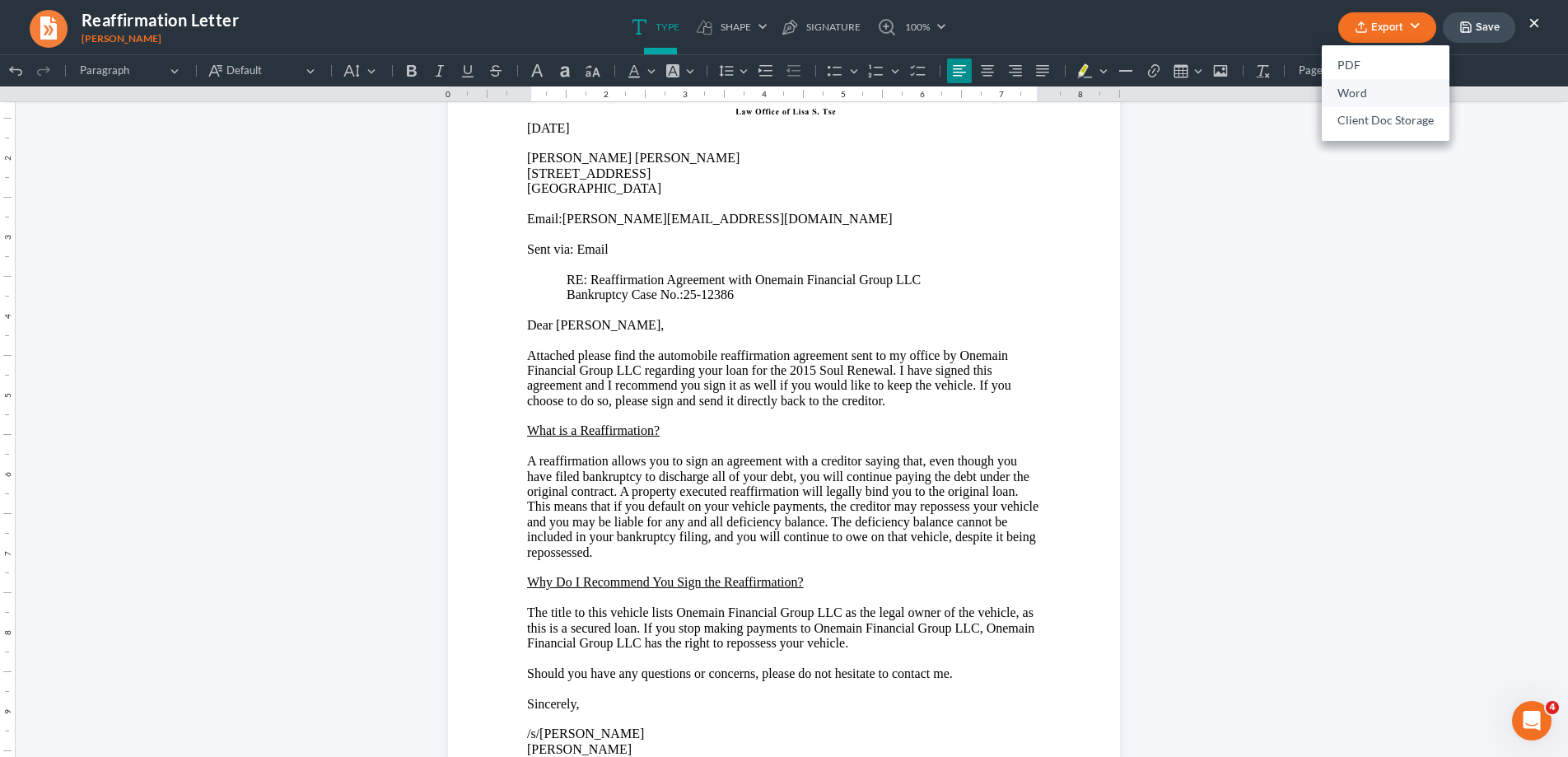
click at [1357, 92] on link "Word" at bounding box center [1386, 93] width 128 height 28
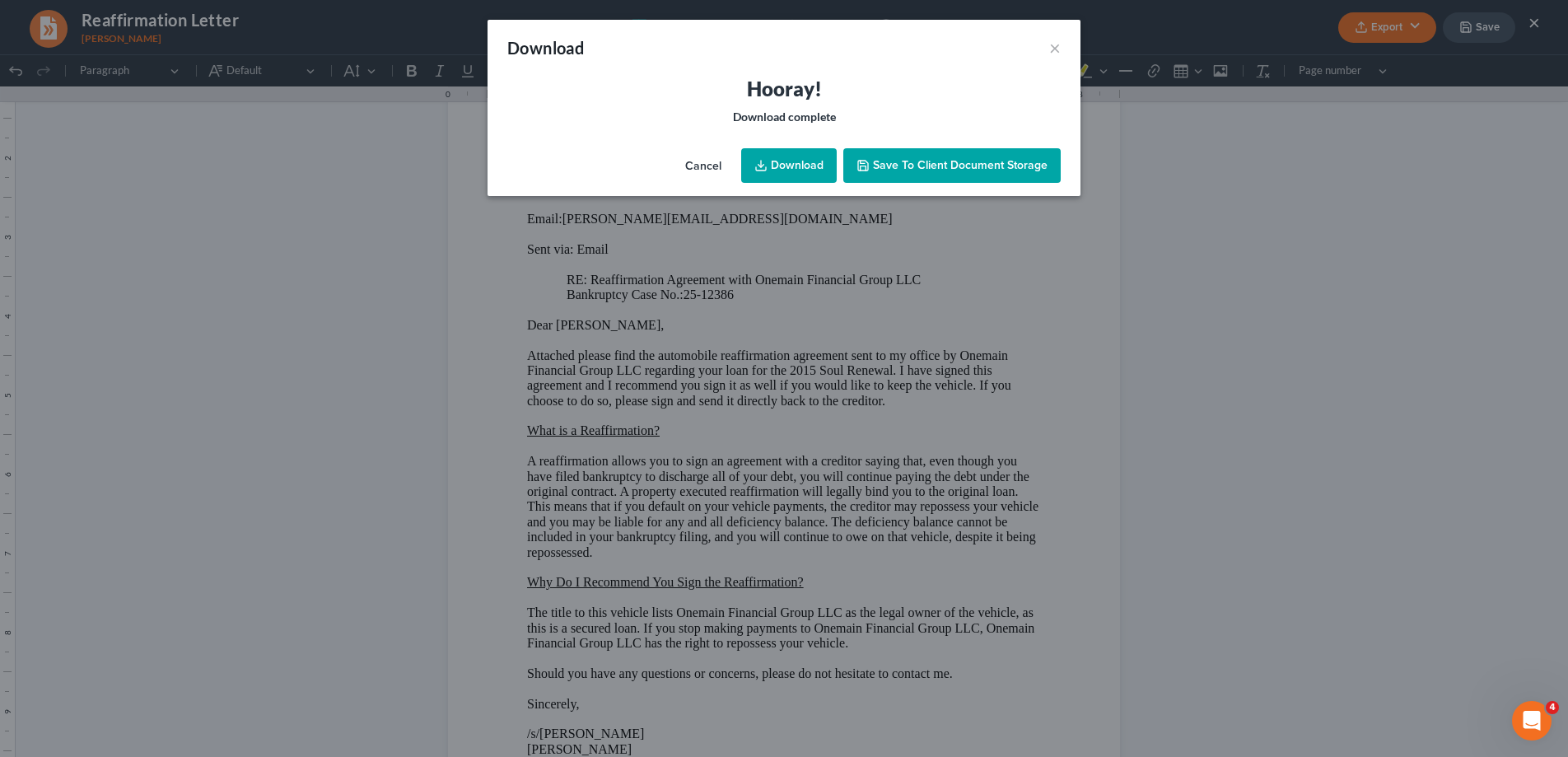
click at [782, 169] on link "Download" at bounding box center [789, 165] width 96 height 35
click at [1057, 50] on button "×" at bounding box center [1055, 48] width 12 height 20
